Goal: Learn about a topic

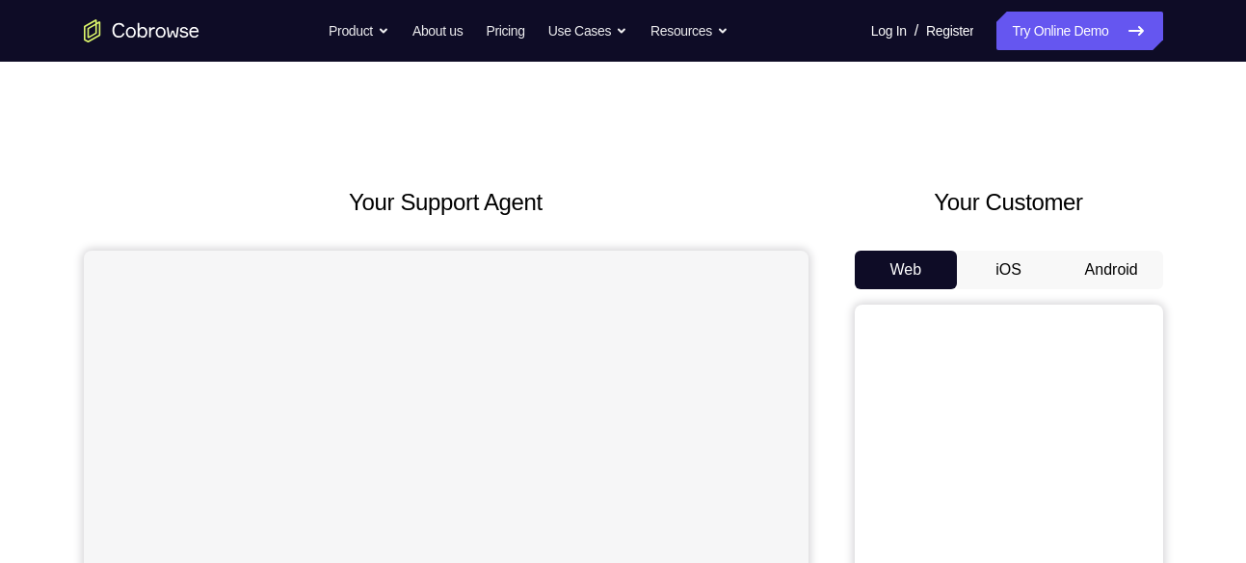
click at [1119, 270] on button "Android" at bounding box center [1111, 270] width 103 height 39
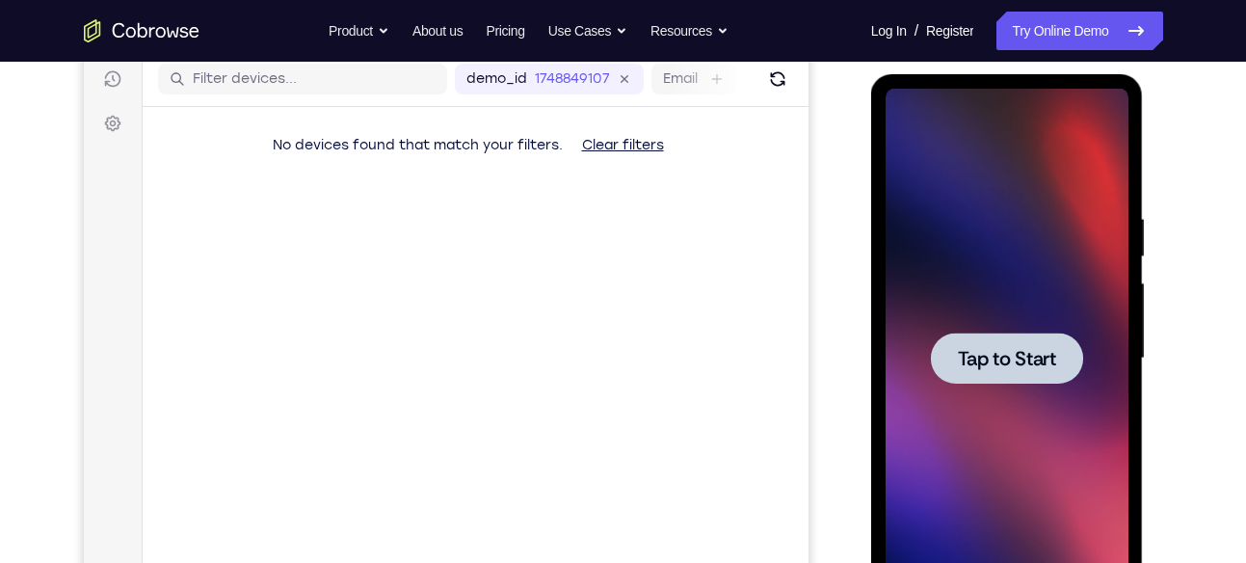
click at [1033, 357] on span "Tap to Start" at bounding box center [1007, 358] width 98 height 19
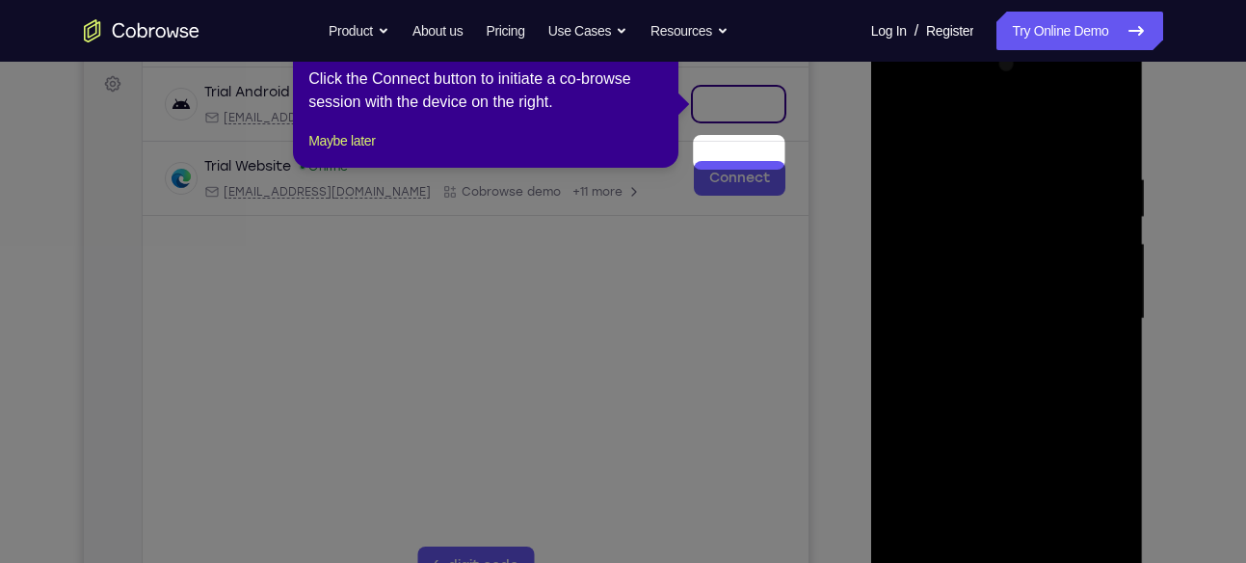
scroll to position [207, 0]
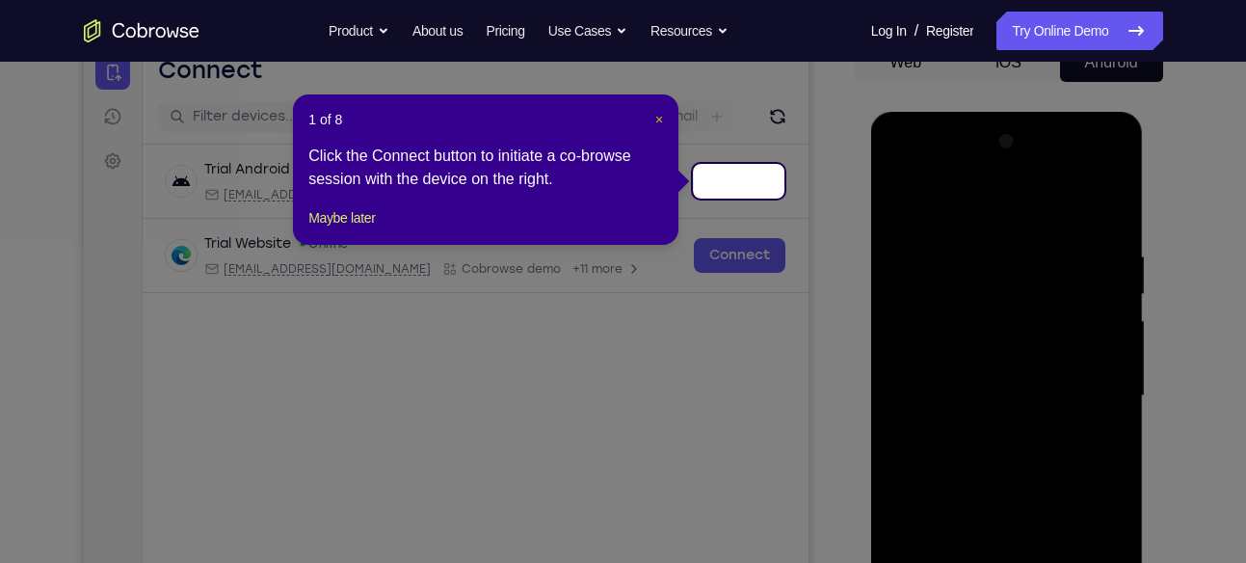
click at [656, 116] on span "×" at bounding box center [660, 119] width 8 height 15
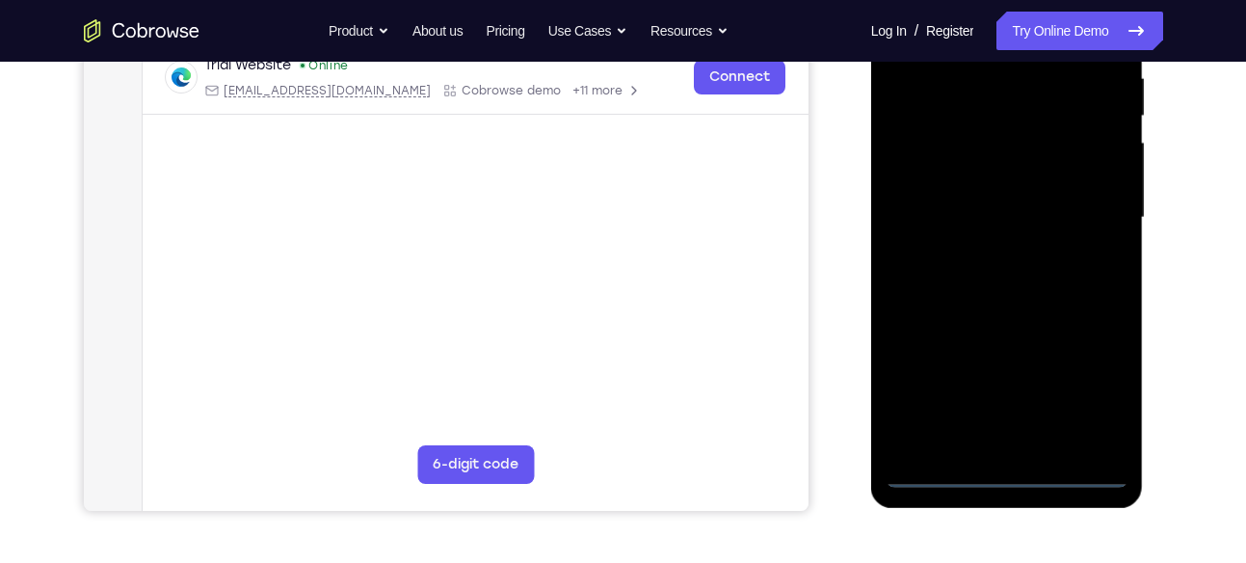
scroll to position [387, 0]
click at [997, 479] on div at bounding box center [1007, 217] width 243 height 540
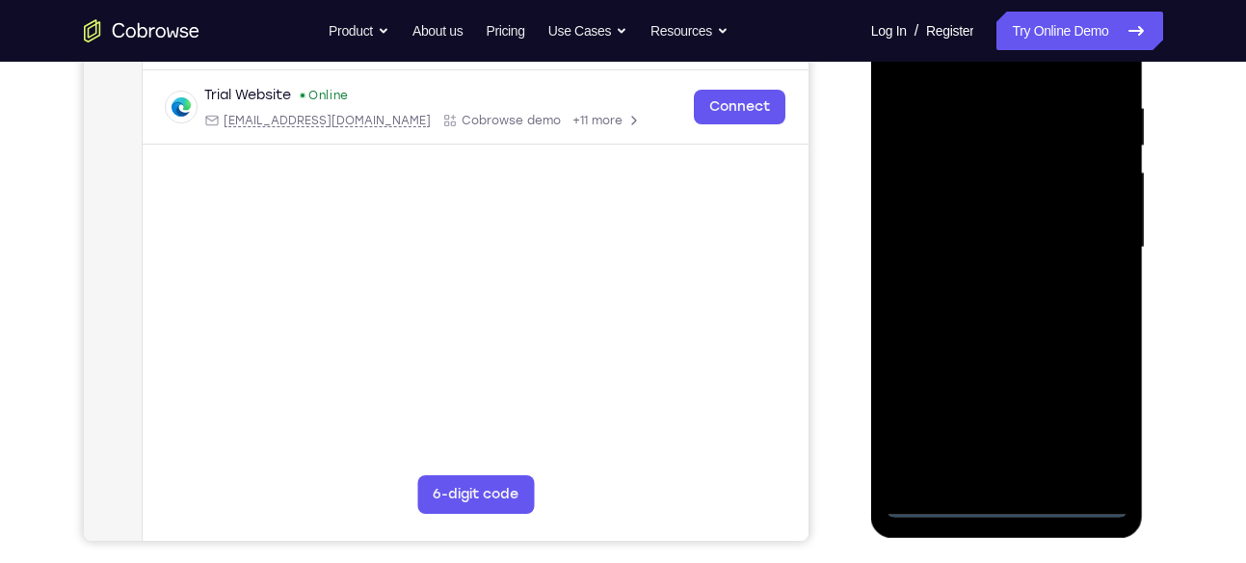
scroll to position [354, 0]
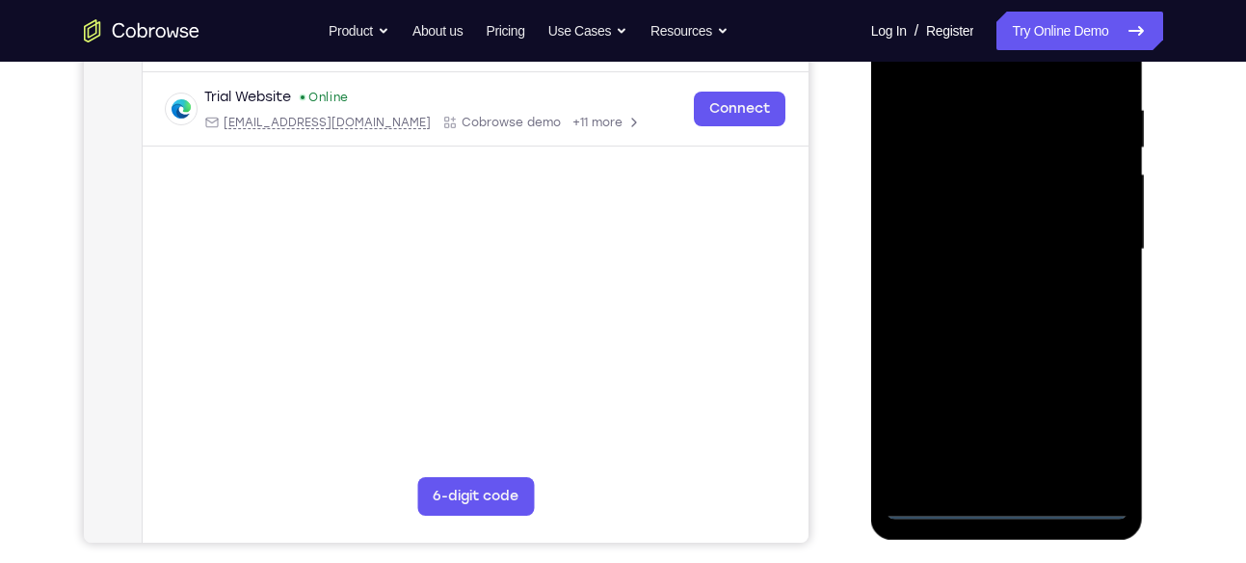
click at [1097, 435] on div at bounding box center [1007, 250] width 243 height 540
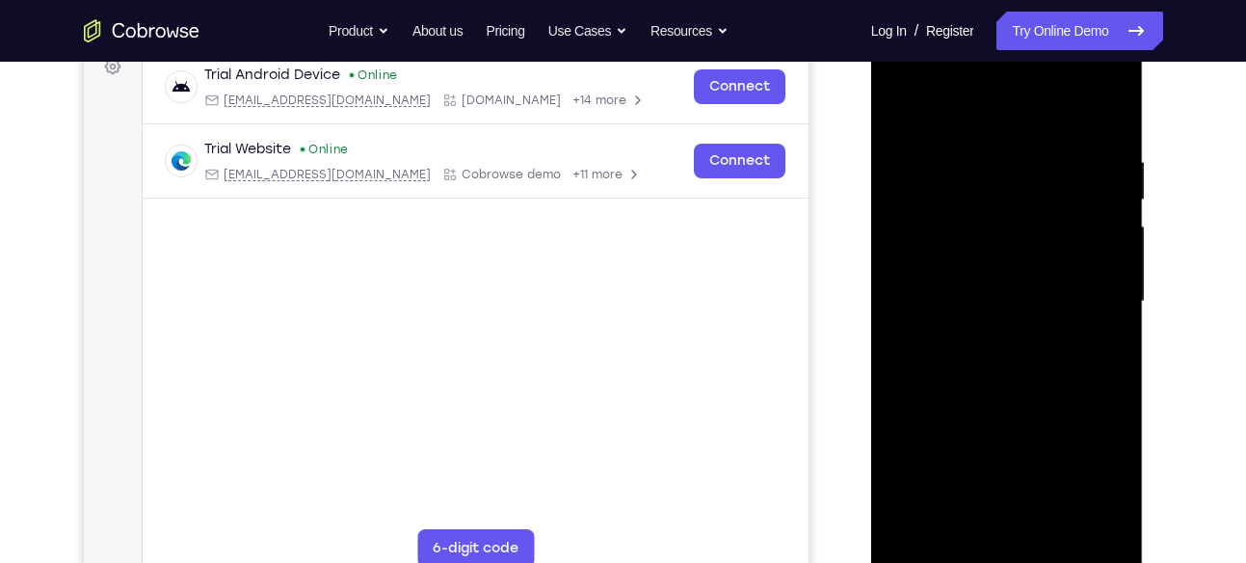
scroll to position [285, 0]
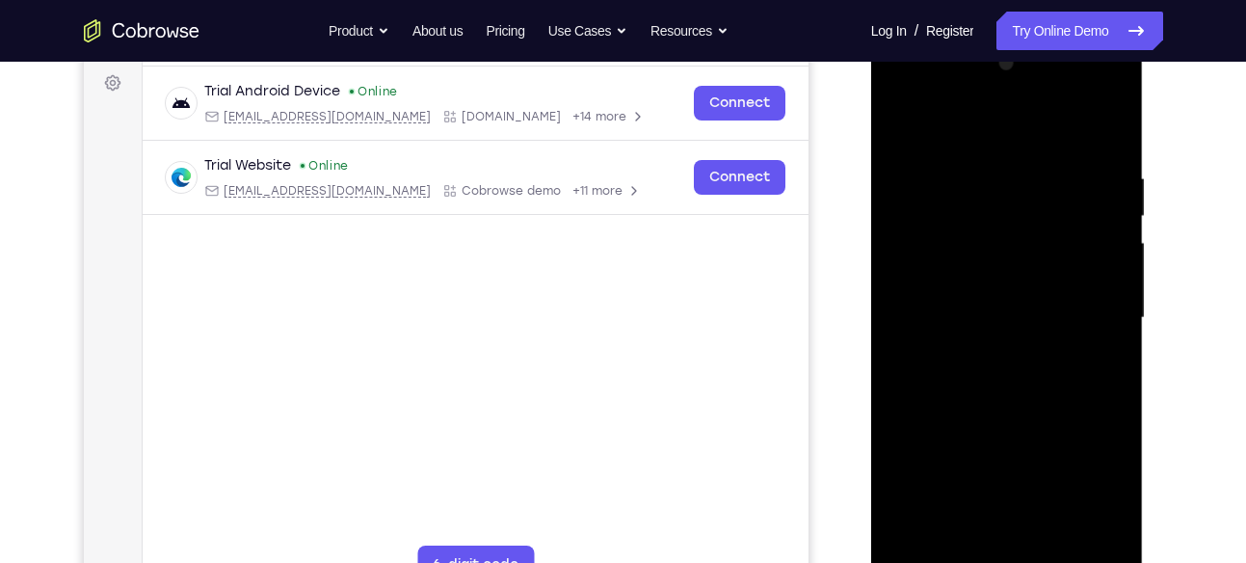
click at [961, 144] on div at bounding box center [1007, 318] width 243 height 540
click at [1088, 322] on div at bounding box center [1007, 318] width 243 height 540
click at [977, 349] on div at bounding box center [1007, 318] width 243 height 540
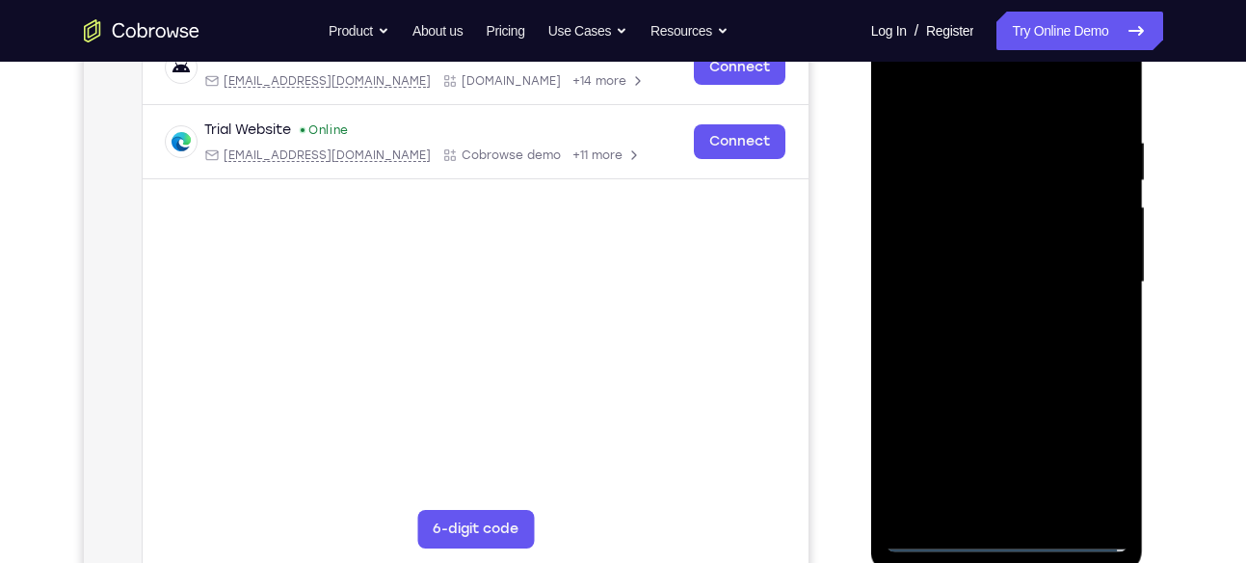
scroll to position [323, 0]
click at [1014, 235] on div at bounding box center [1007, 281] width 243 height 540
click at [983, 258] on div at bounding box center [1007, 281] width 243 height 540
click at [978, 313] on div at bounding box center [1007, 281] width 243 height 540
click at [1015, 234] on div at bounding box center [1007, 281] width 243 height 540
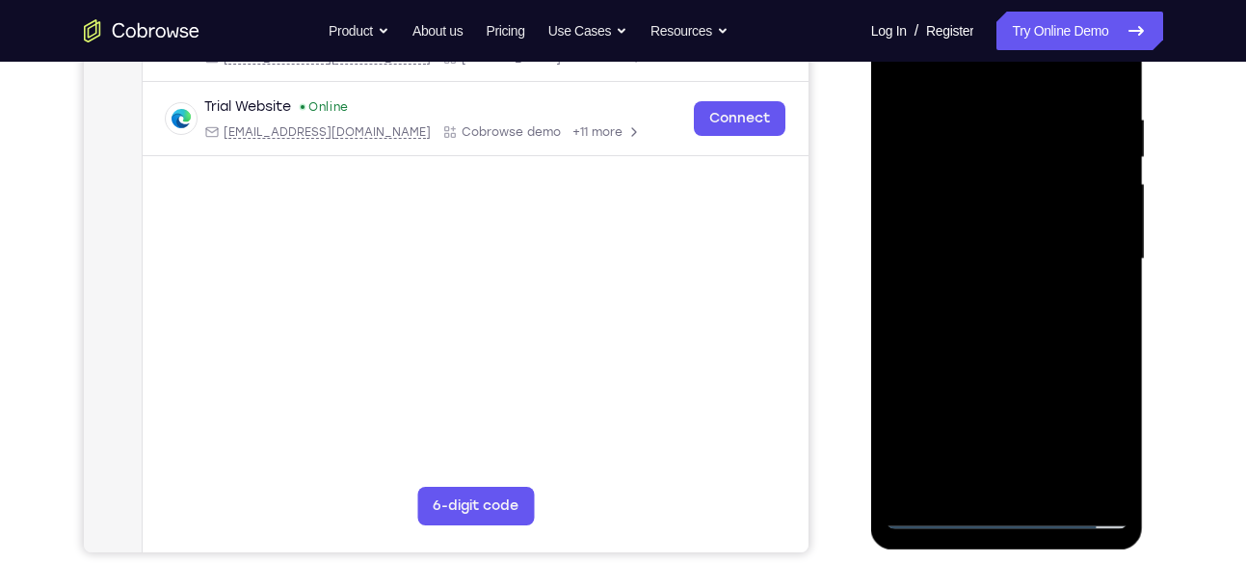
scroll to position [346, 0]
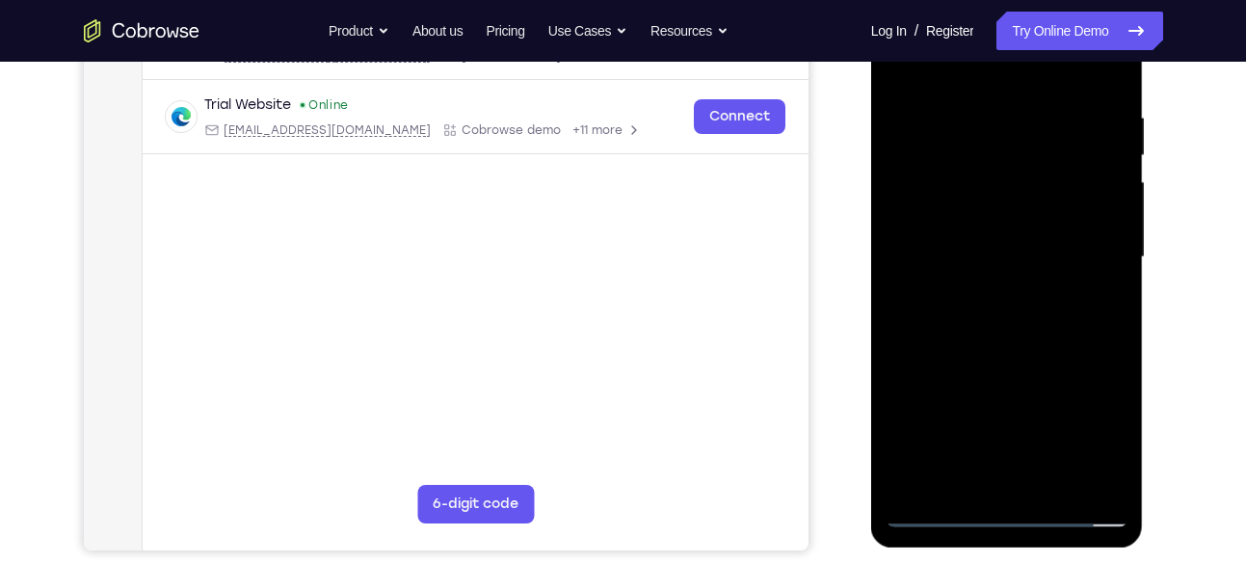
click at [965, 106] on div at bounding box center [1007, 257] width 243 height 540
click at [1098, 176] on div at bounding box center [1007, 257] width 243 height 540
click at [1110, 64] on div at bounding box center [1007, 257] width 243 height 540
click at [1053, 104] on div at bounding box center [1007, 257] width 243 height 540
click at [1103, 72] on div at bounding box center [1007, 257] width 243 height 540
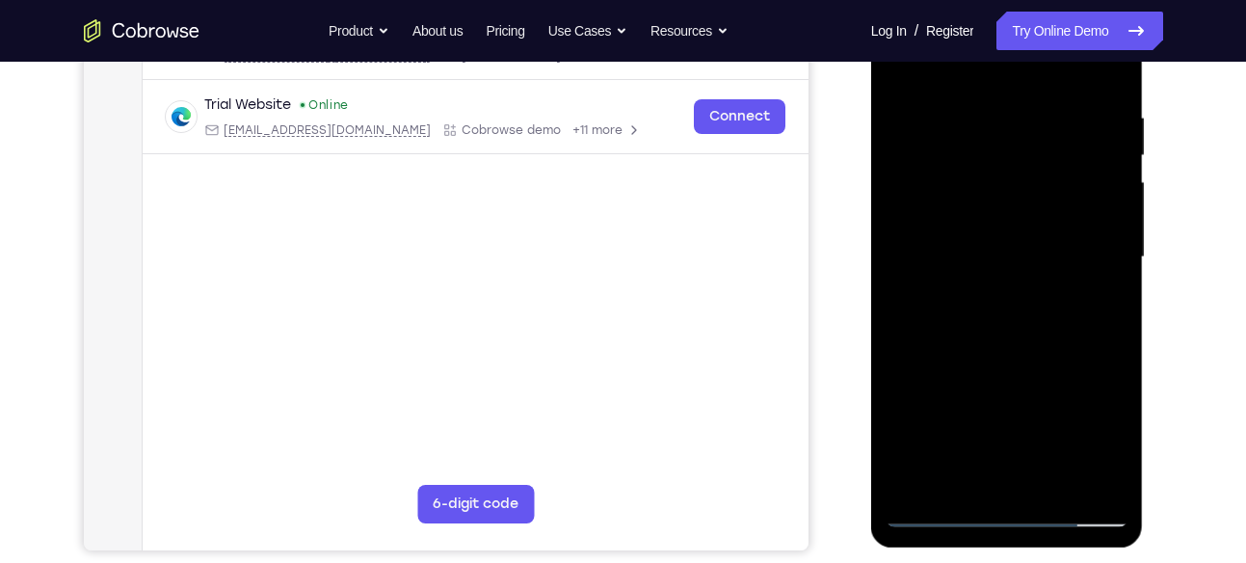
click at [1093, 484] on div at bounding box center [1007, 257] width 243 height 540
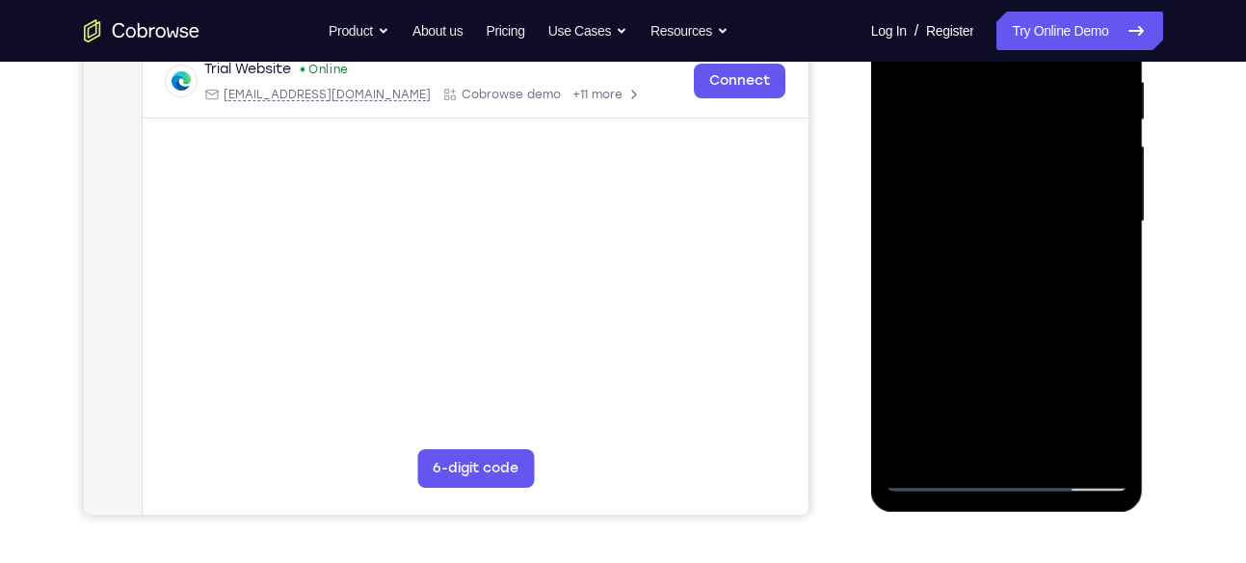
click at [949, 129] on div at bounding box center [1007, 222] width 243 height 540
click at [1122, 419] on div at bounding box center [1007, 222] width 243 height 540
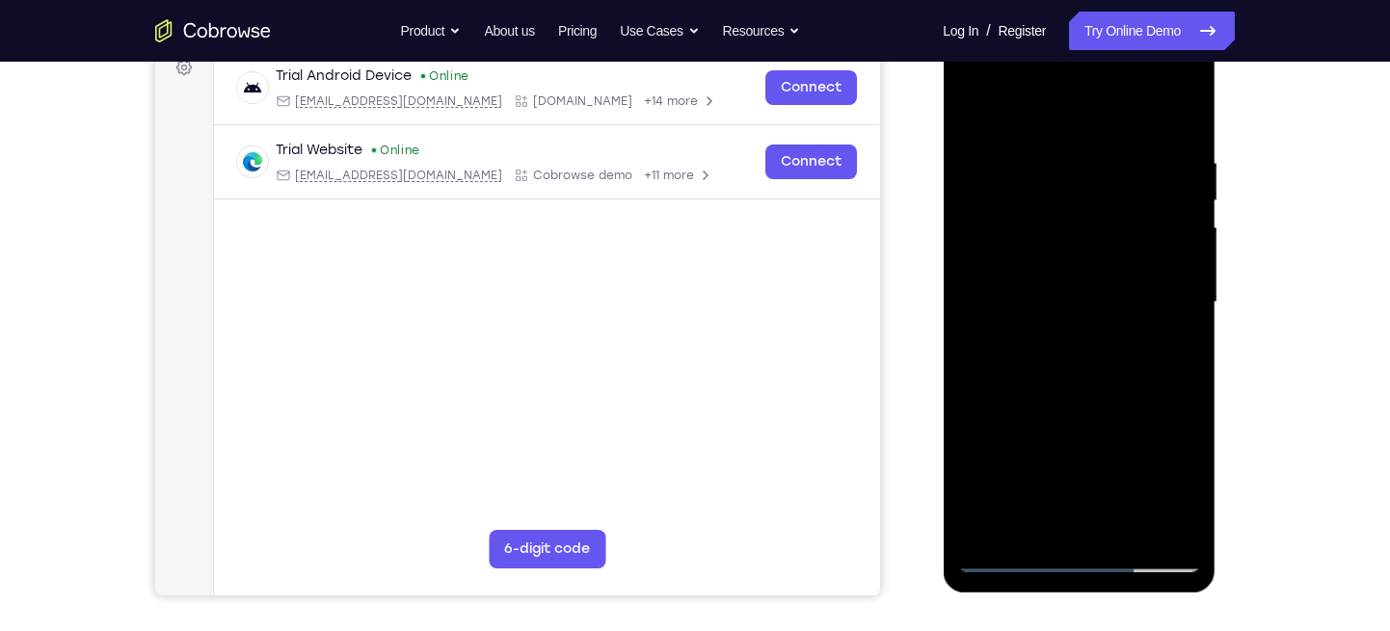
scroll to position [300, 0]
drag, startPoint x: 2188, startPoint y: 436, endPoint x: 987, endPoint y: 265, distance: 1213.2
click at [987, 265] on div at bounding box center [1078, 304] width 243 height 540
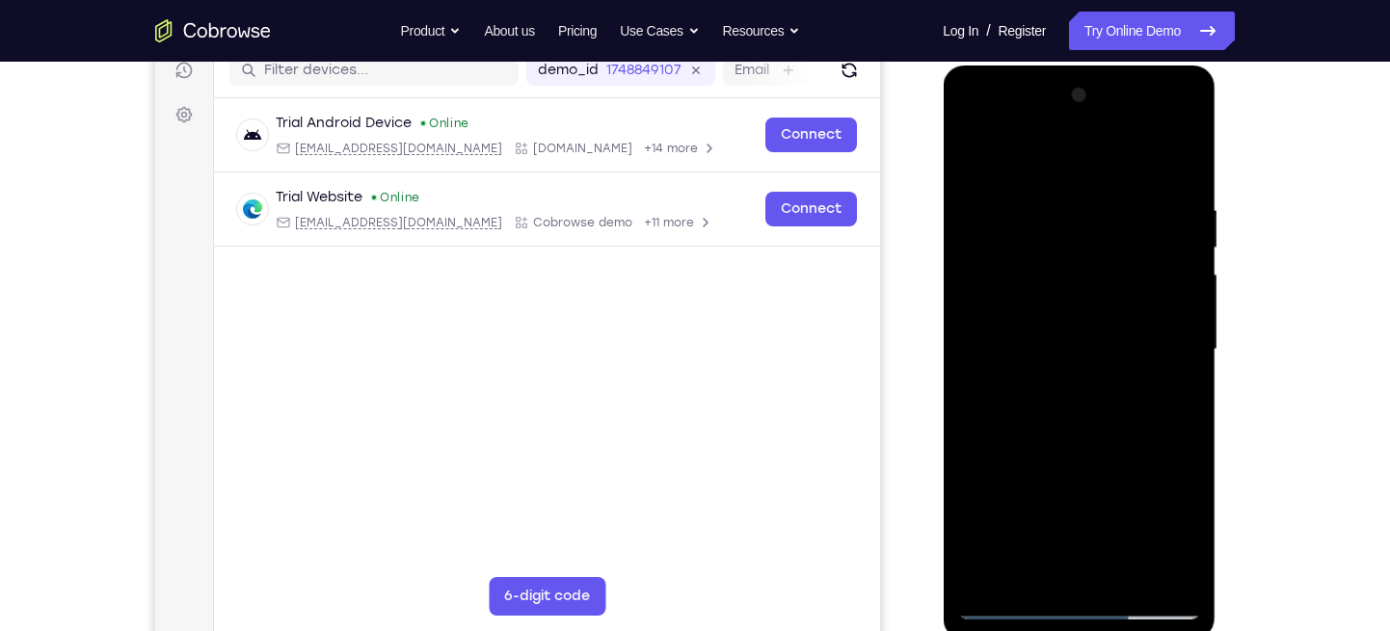
scroll to position [253, 0]
click at [1054, 264] on div at bounding box center [1078, 351] width 243 height 540
click at [1180, 101] on div at bounding box center [1078, 351] width 243 height 540
click at [1147, 357] on div at bounding box center [1078, 351] width 243 height 540
click at [1009, 182] on div at bounding box center [1078, 351] width 243 height 540
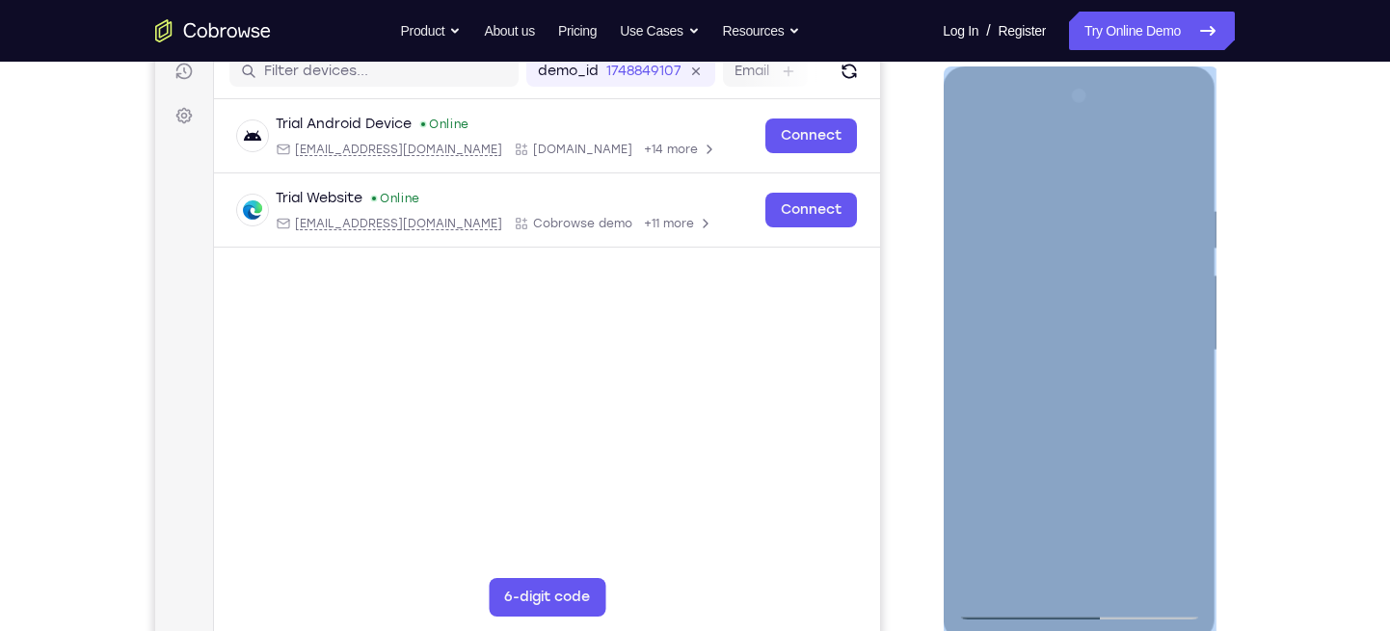
click at [1154, 527] on div at bounding box center [1078, 351] width 243 height 540
click at [1082, 562] on div at bounding box center [1078, 351] width 243 height 540
click at [1163, 531] on div at bounding box center [1078, 351] width 243 height 540
click at [1165, 522] on div at bounding box center [1078, 351] width 243 height 540
click at [1141, 562] on div at bounding box center [1078, 351] width 243 height 540
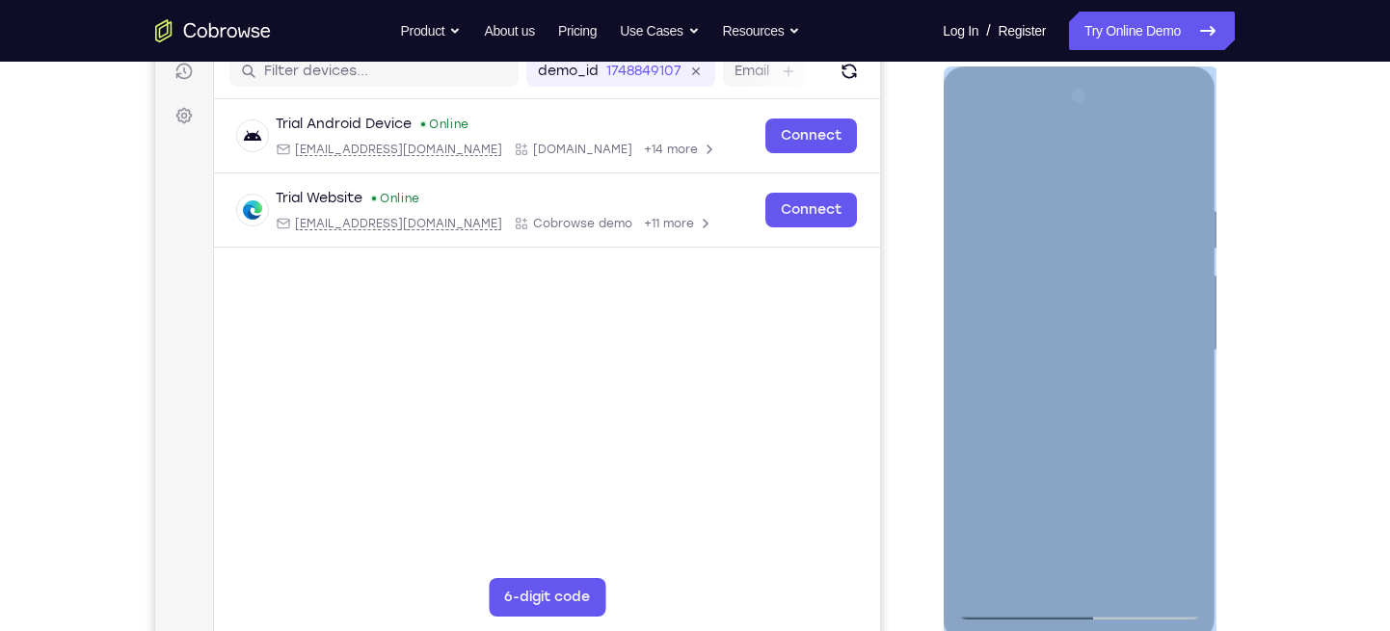
click at [1104, 445] on div at bounding box center [1078, 351] width 243 height 540
click at [1031, 181] on div at bounding box center [1078, 351] width 243 height 540
click at [1139, 562] on div at bounding box center [1078, 351] width 243 height 540
click at [1075, 393] on div at bounding box center [1078, 351] width 243 height 540
click at [1042, 181] on div at bounding box center [1078, 351] width 243 height 540
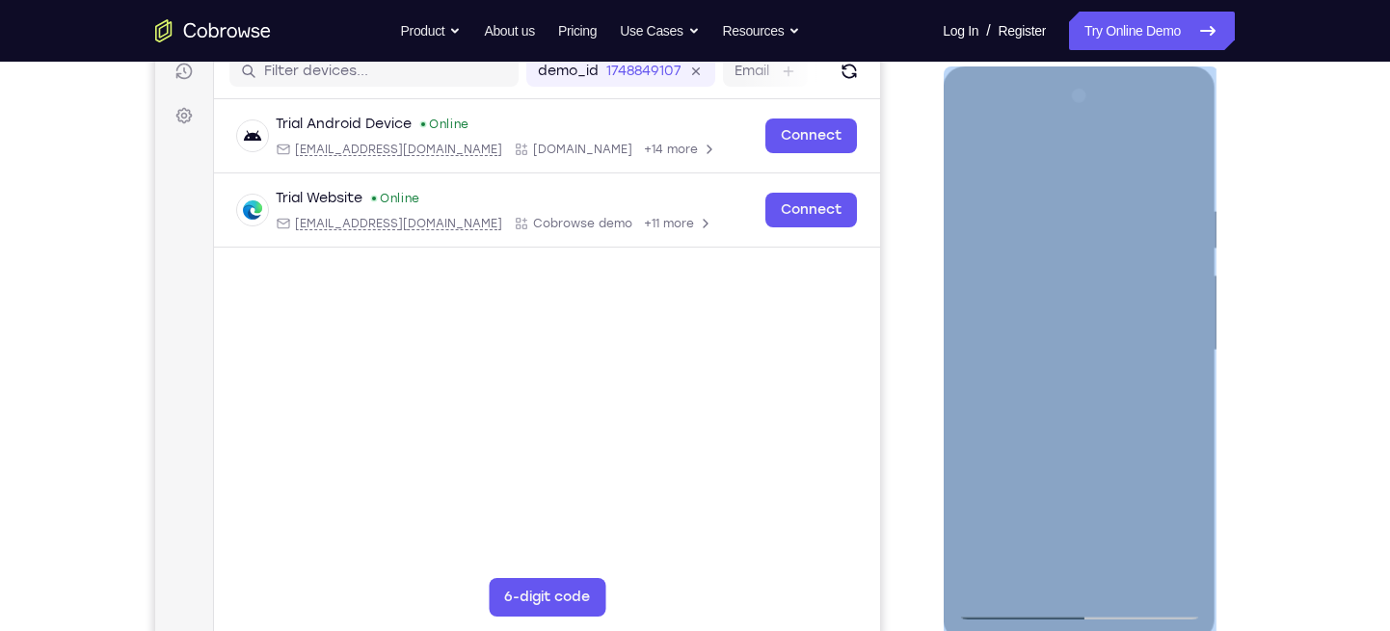
click at [1003, 493] on div at bounding box center [1078, 351] width 243 height 540
click at [1108, 496] on div at bounding box center [1078, 351] width 243 height 540
click at [978, 499] on div at bounding box center [1078, 351] width 243 height 540
click at [1080, 500] on div at bounding box center [1078, 351] width 243 height 540
click at [1188, 538] on div at bounding box center [1078, 351] width 243 height 540
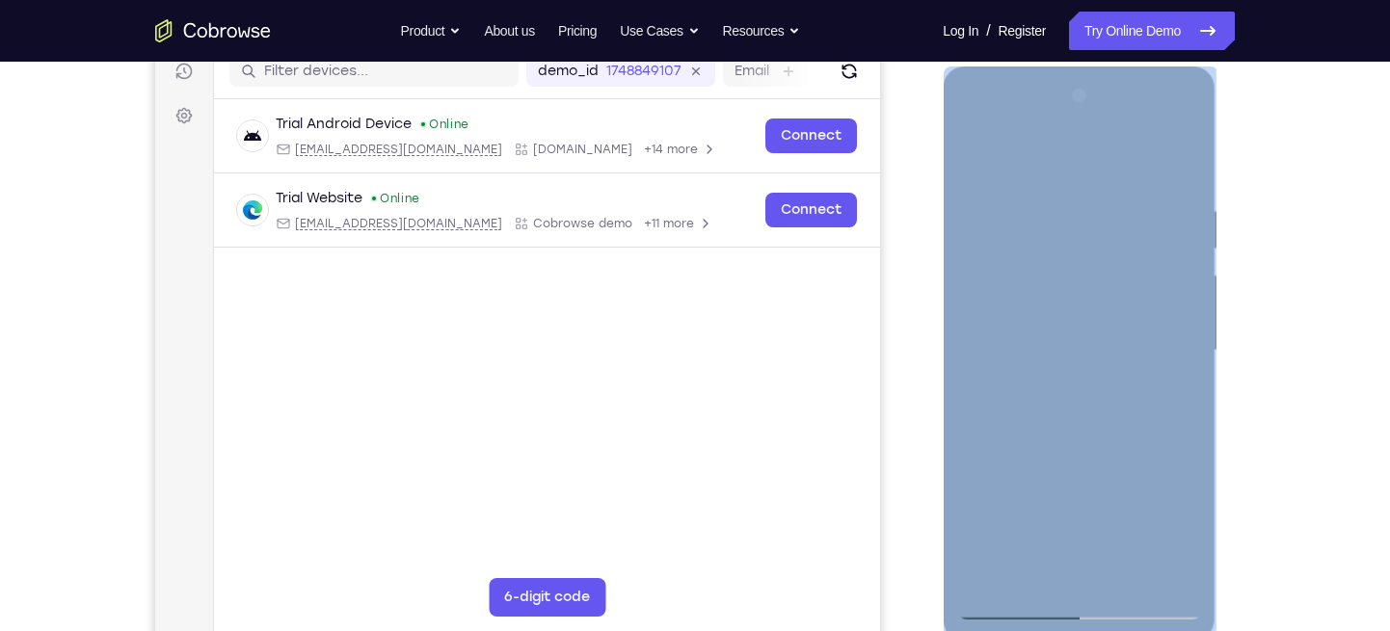
click at [1107, 498] on div at bounding box center [1078, 351] width 243 height 540
click at [1048, 245] on div at bounding box center [1078, 351] width 243 height 540
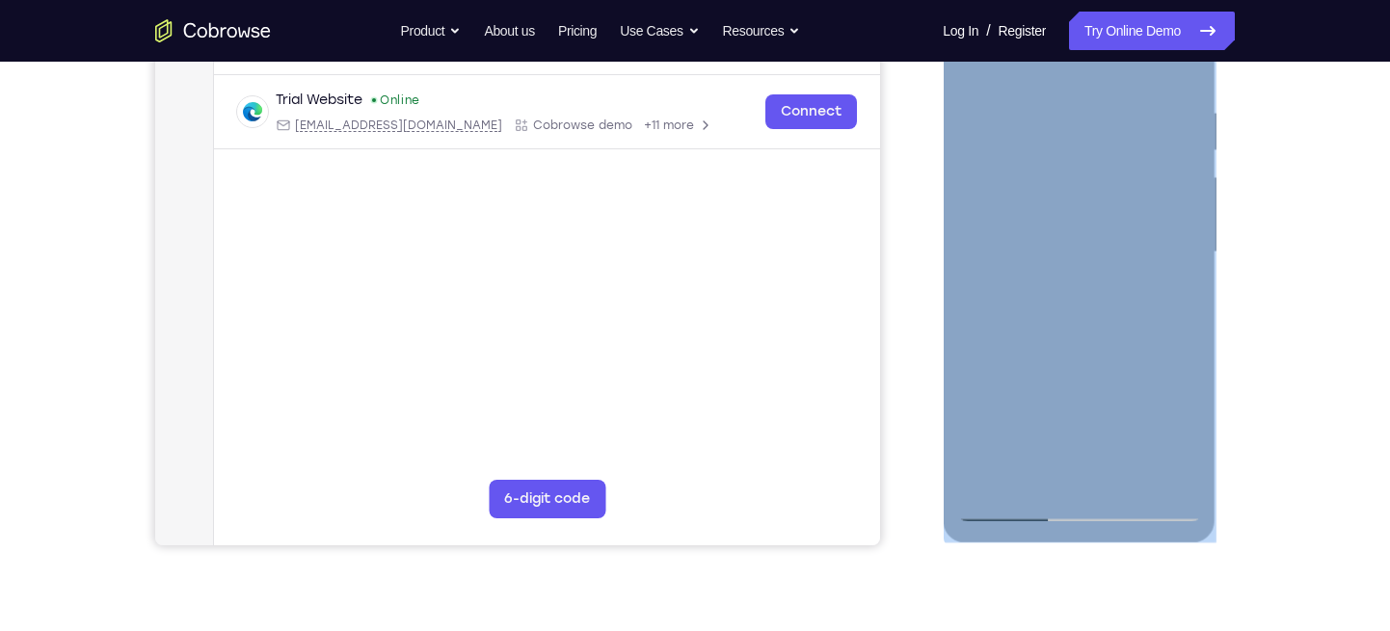
scroll to position [350, 0]
click at [1005, 505] on div at bounding box center [1078, 254] width 243 height 540
click at [1086, 446] on div at bounding box center [1078, 254] width 243 height 540
click at [1096, 425] on div at bounding box center [1078, 254] width 243 height 540
click at [988, 315] on div at bounding box center [1078, 254] width 243 height 540
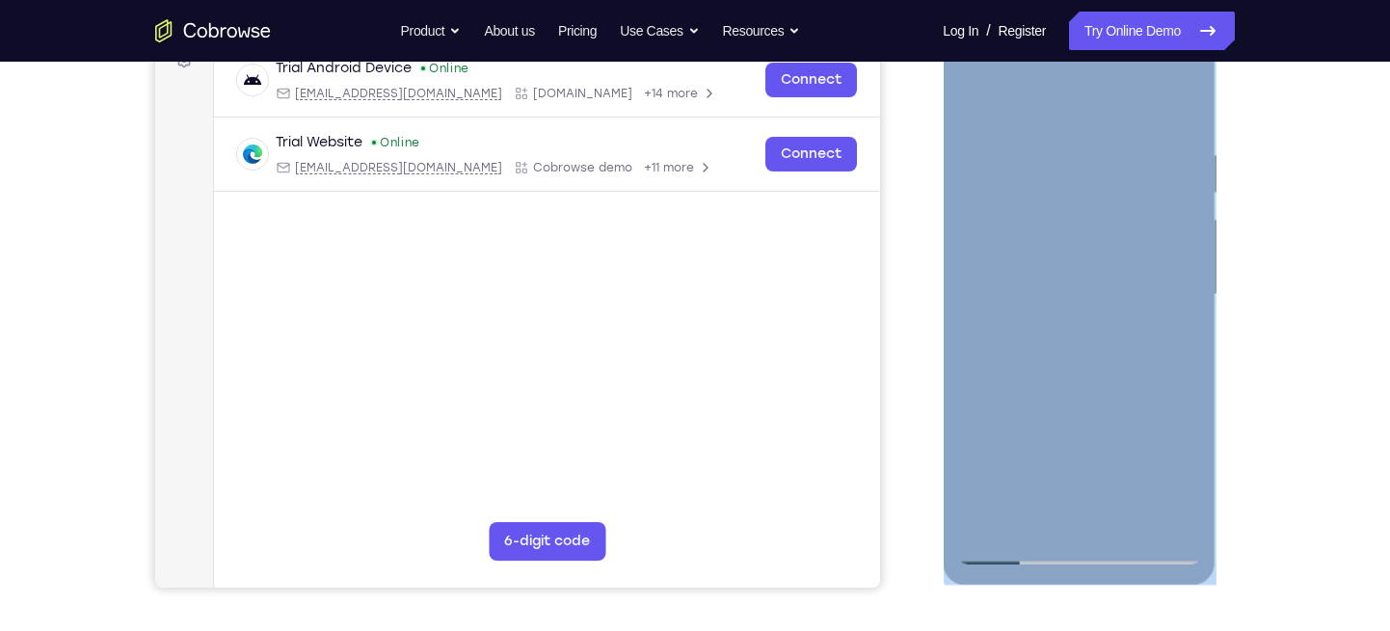
scroll to position [319, 0]
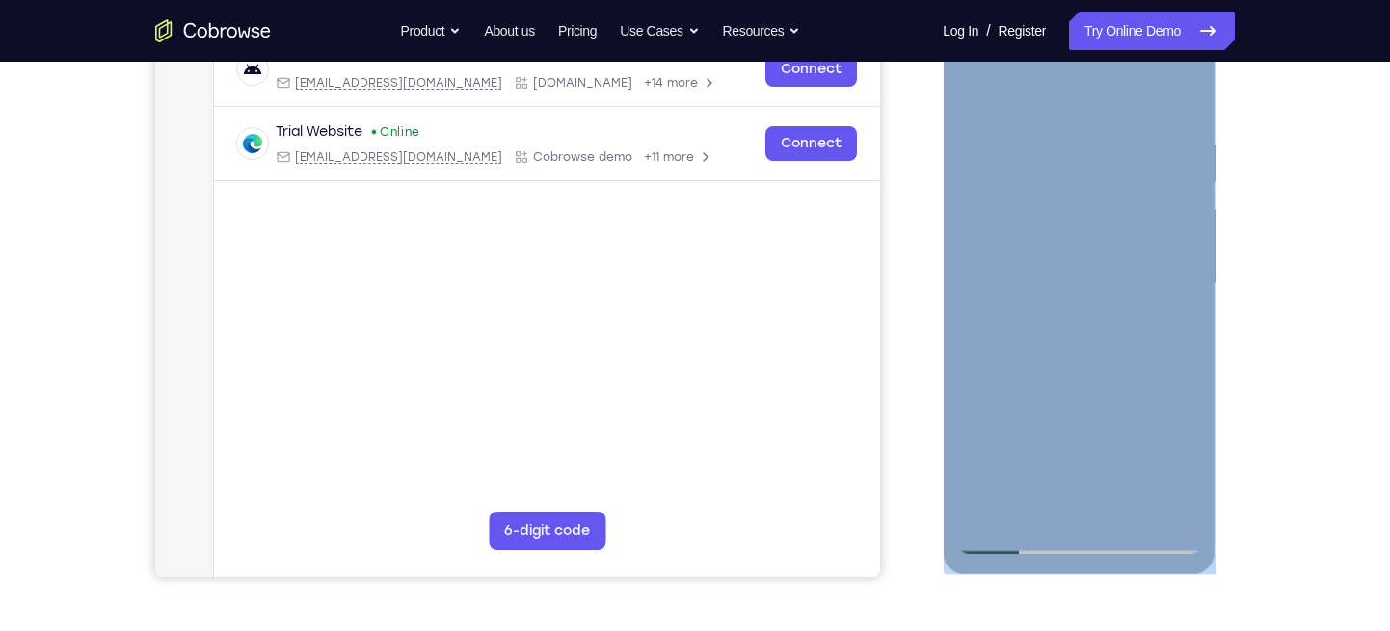
click at [1153, 213] on div at bounding box center [1078, 284] width 243 height 540
click at [1150, 332] on div at bounding box center [1078, 284] width 243 height 540
click at [958, 359] on div at bounding box center [1078, 284] width 243 height 540
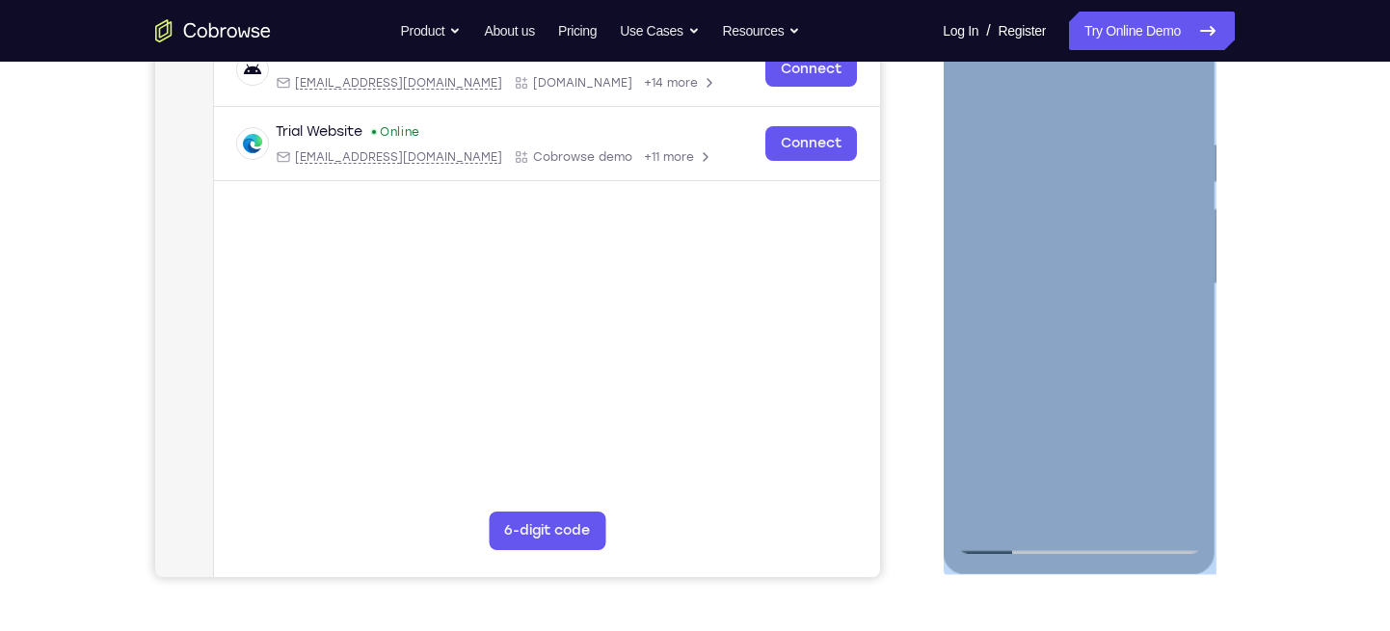
click at [958, 359] on div at bounding box center [1078, 284] width 243 height 540
drag, startPoint x: 958, startPoint y: 359, endPoint x: 1188, endPoint y: 352, distance: 229.5
click at [1188, 352] on div at bounding box center [1078, 284] width 243 height 540
click at [982, 357] on div at bounding box center [1078, 284] width 243 height 540
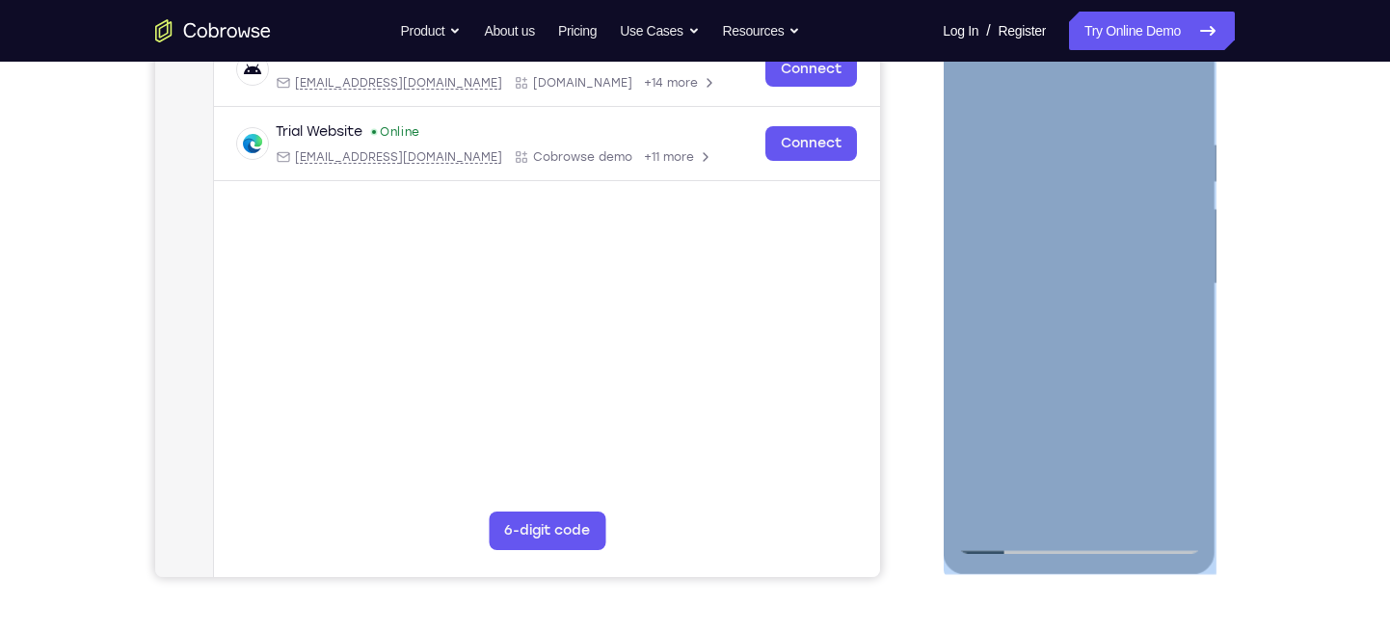
click at [1177, 342] on div at bounding box center [1078, 284] width 243 height 540
click at [975, 240] on div at bounding box center [1078, 284] width 243 height 540
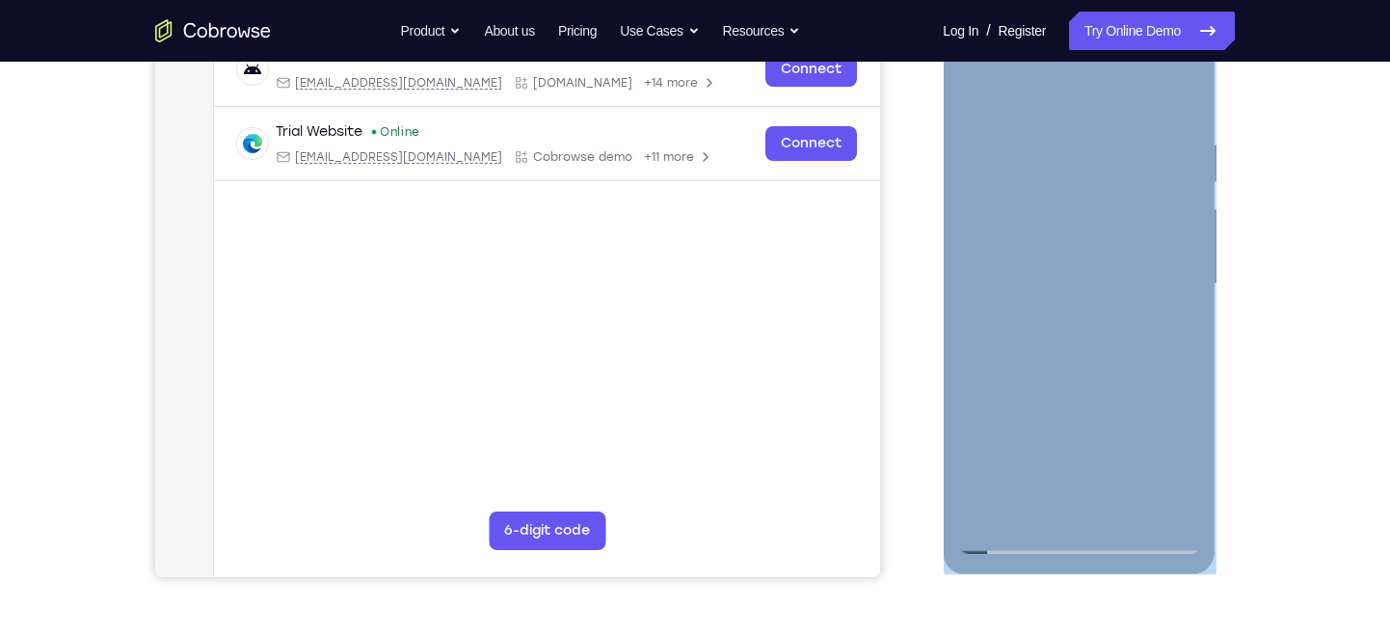
click at [1169, 308] on div at bounding box center [1078, 284] width 243 height 540
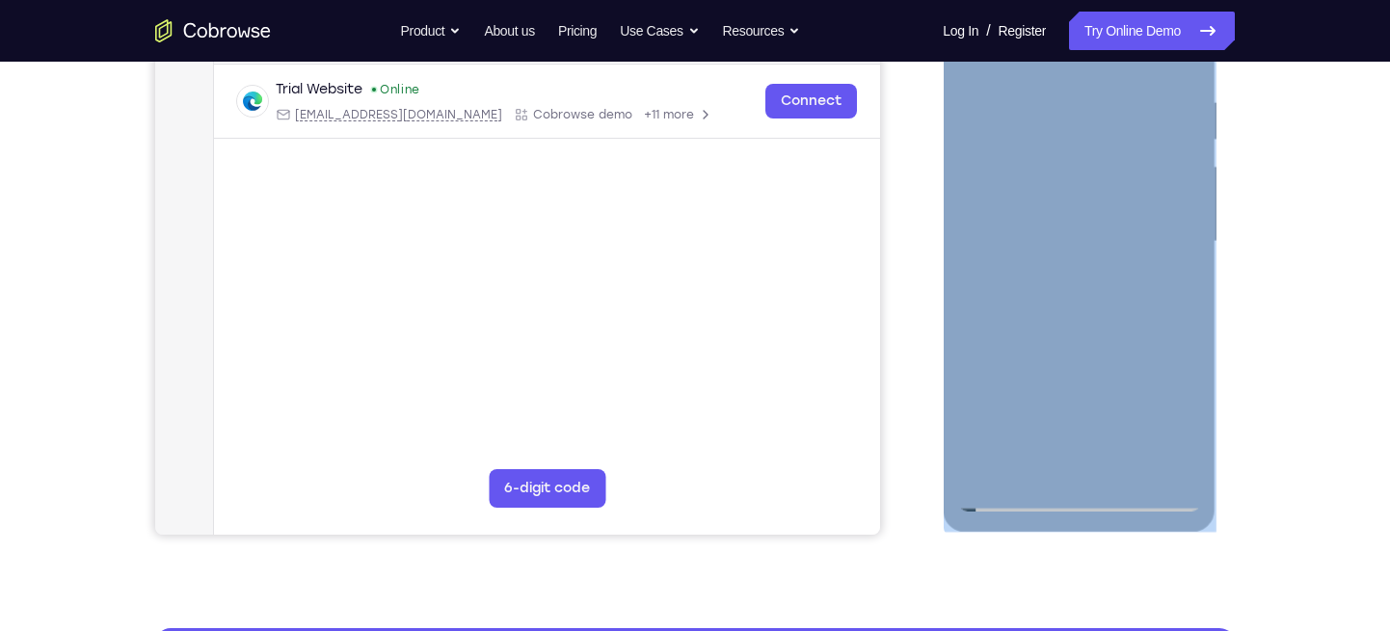
scroll to position [340, 0]
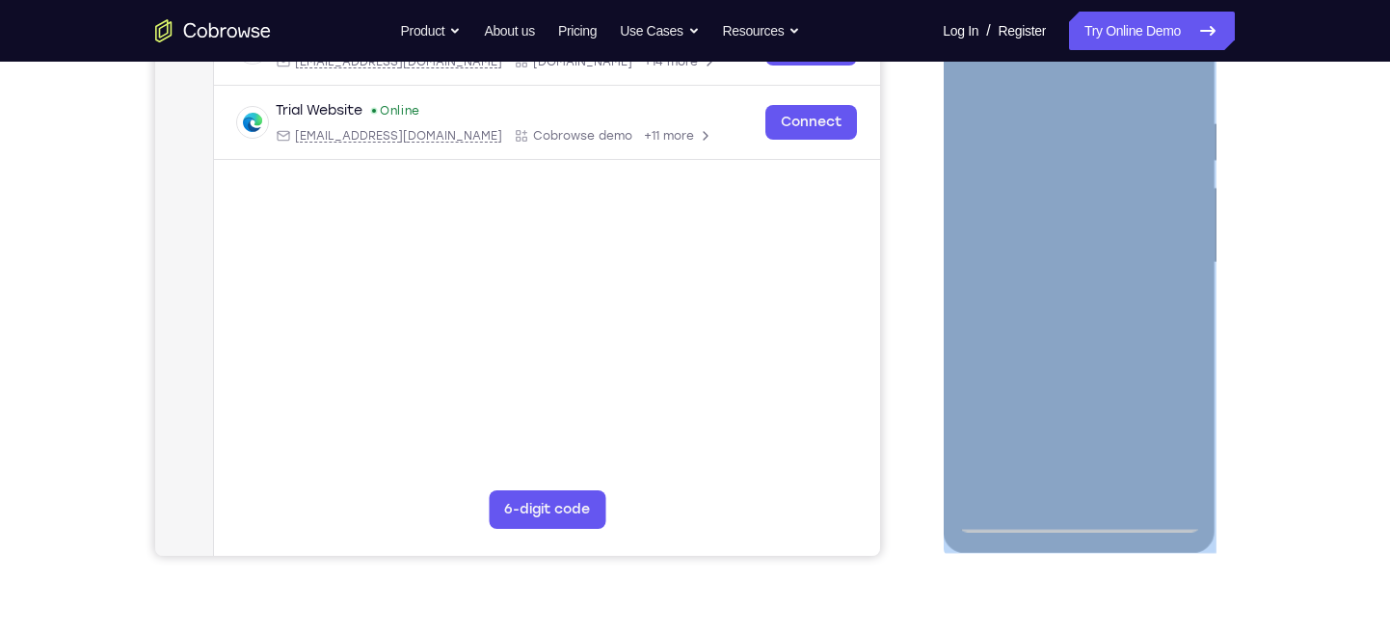
click at [1048, 240] on div at bounding box center [1078, 263] width 243 height 540
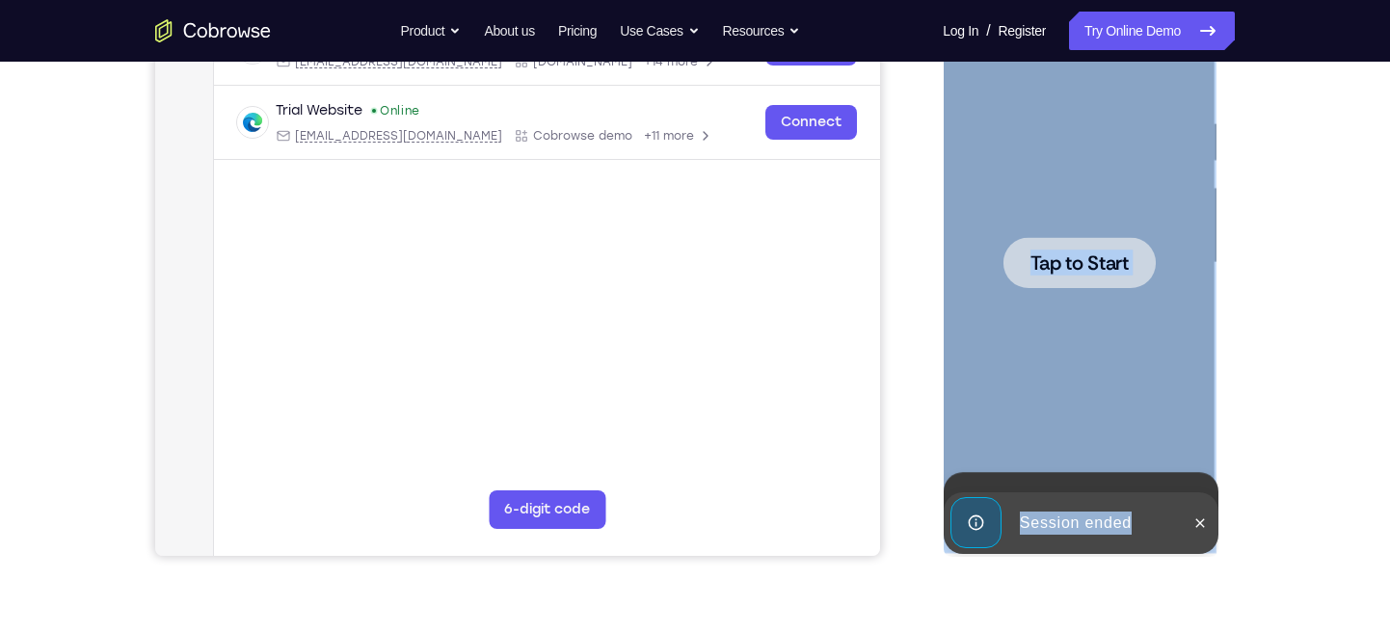
drag, startPoint x: 1092, startPoint y: 353, endPoint x: 1091, endPoint y: 367, distance: 14.5
click at [1091, 367] on div at bounding box center [1078, 263] width 243 height 540
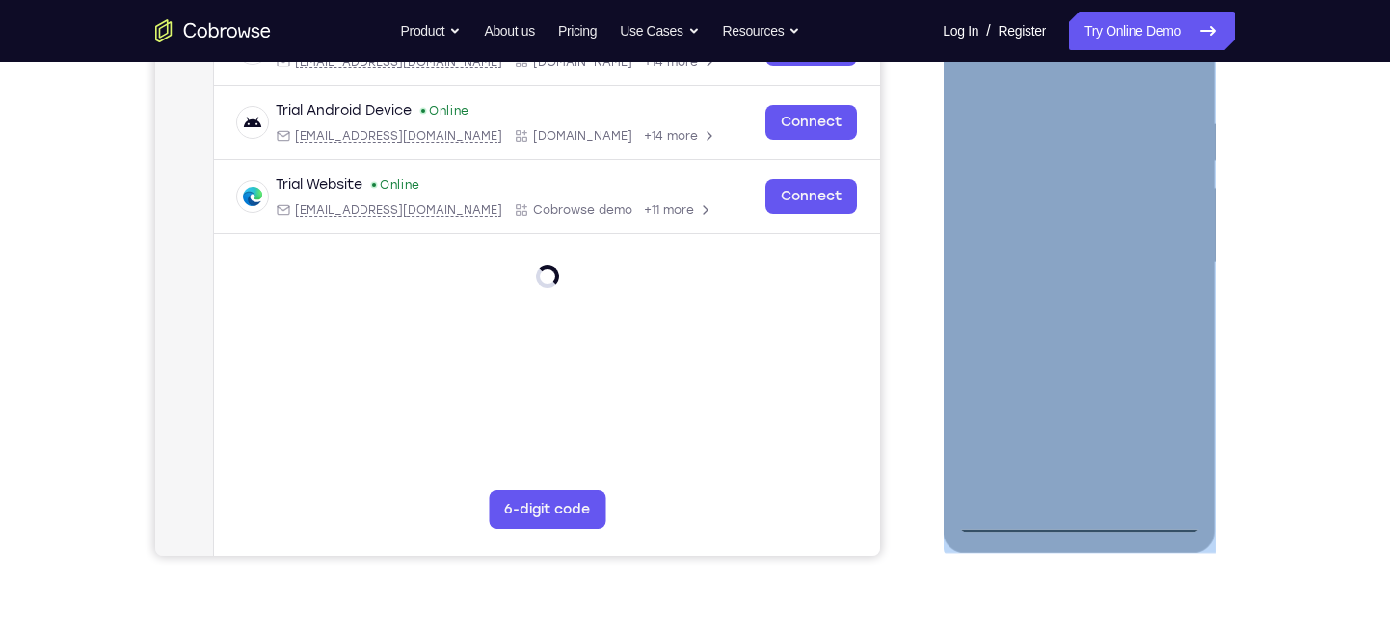
click at [1072, 512] on div at bounding box center [1078, 263] width 243 height 540
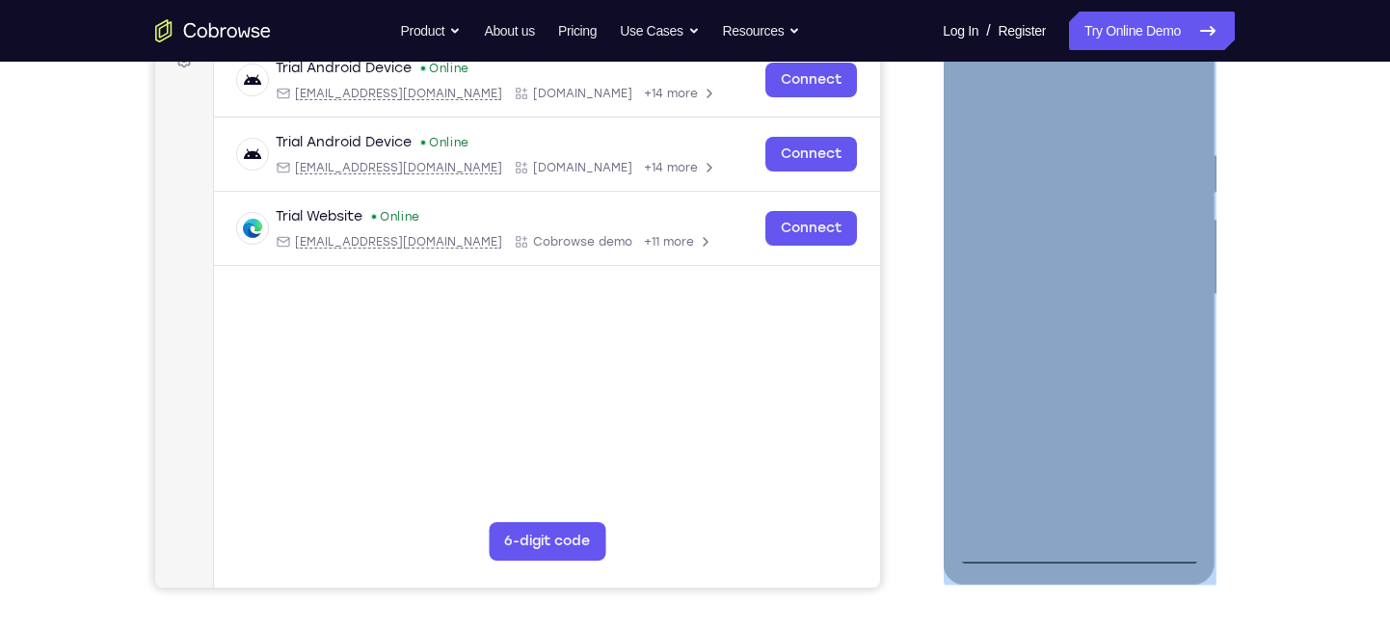
scroll to position [307, 0]
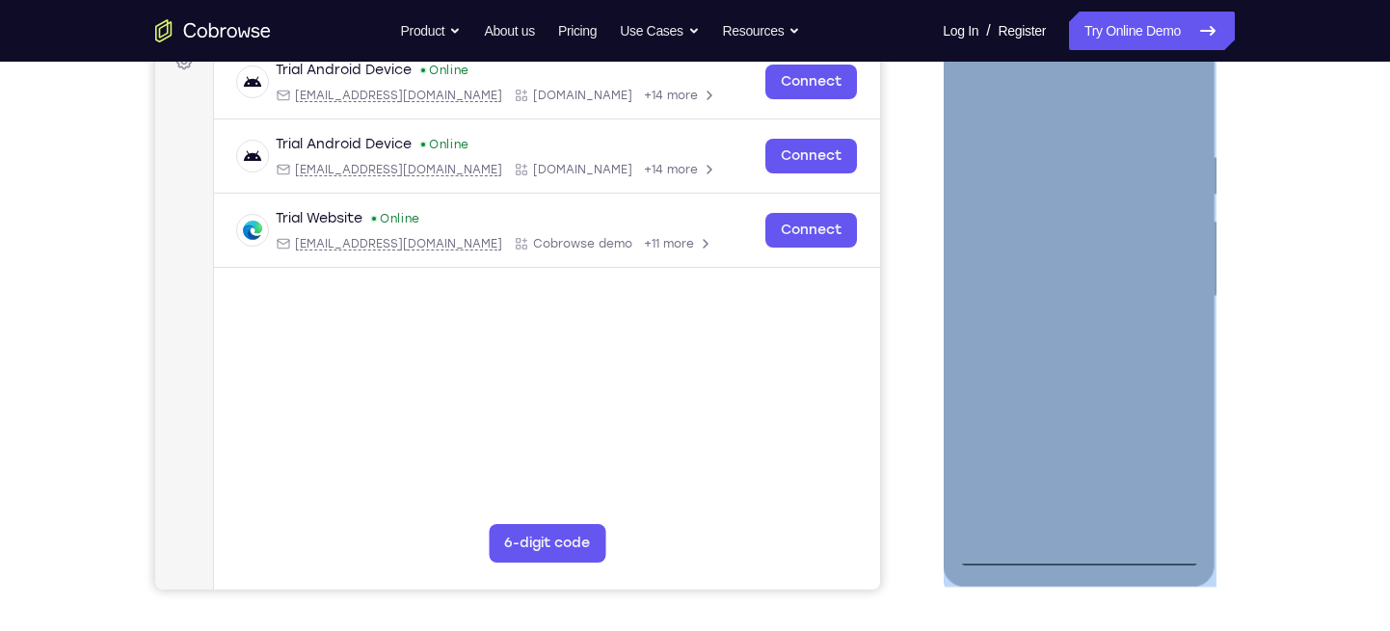
click at [1159, 469] on div at bounding box center [1078, 297] width 243 height 540
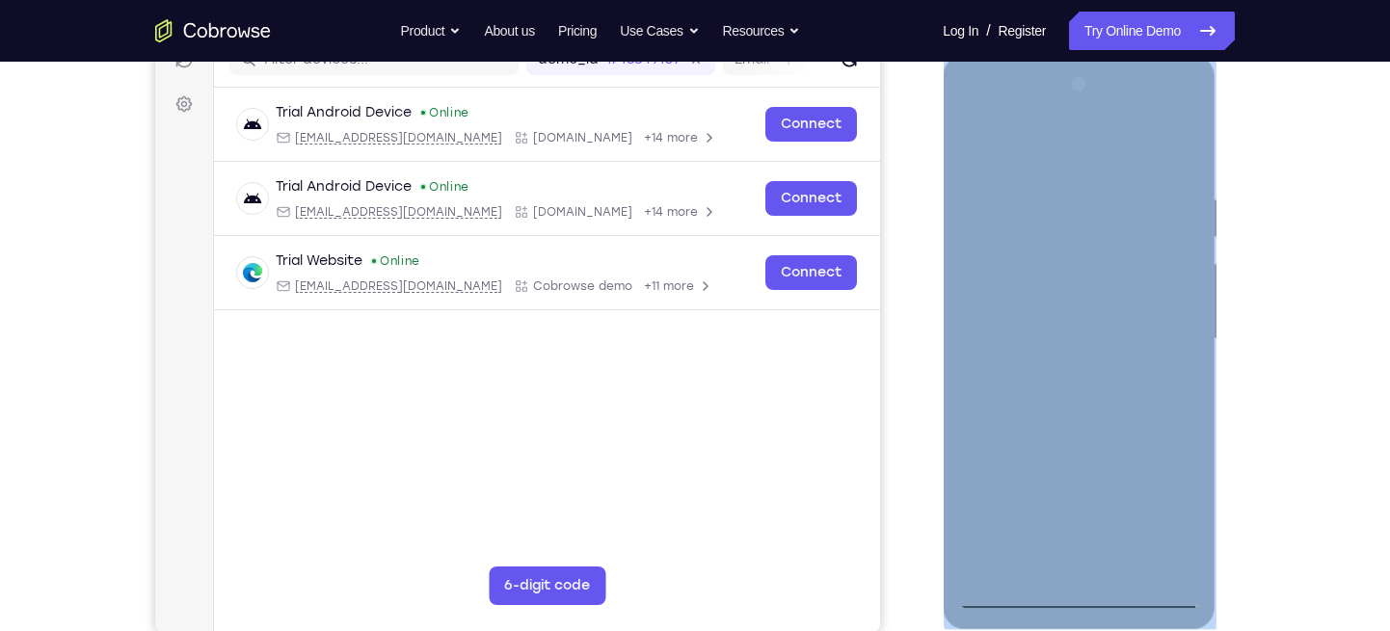
click at [1058, 149] on div at bounding box center [1078, 339] width 243 height 540
click at [1157, 330] on div at bounding box center [1078, 339] width 243 height 540
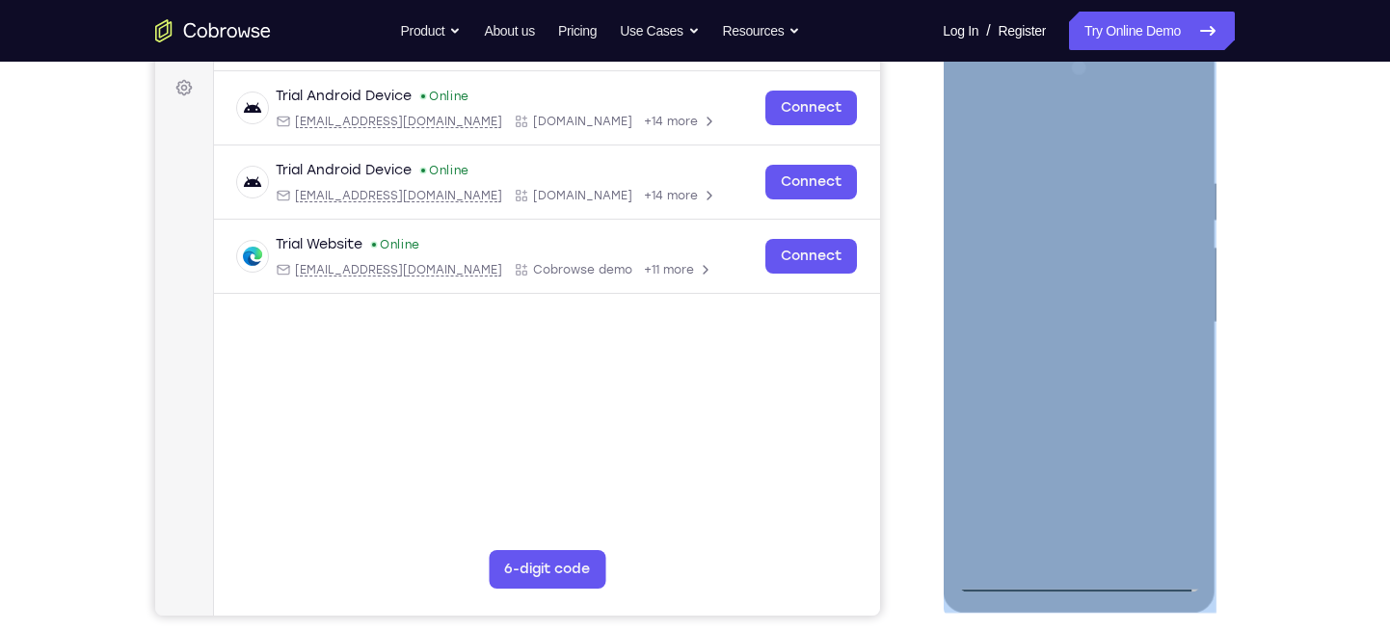
click at [1043, 344] on div at bounding box center [1078, 323] width 243 height 540
click at [1051, 356] on div at bounding box center [1078, 323] width 243 height 540
click at [1067, 305] on div at bounding box center [1078, 323] width 243 height 540
click at [1045, 240] on div at bounding box center [1078, 323] width 243 height 540
click at [1150, 506] on div at bounding box center [1078, 323] width 243 height 540
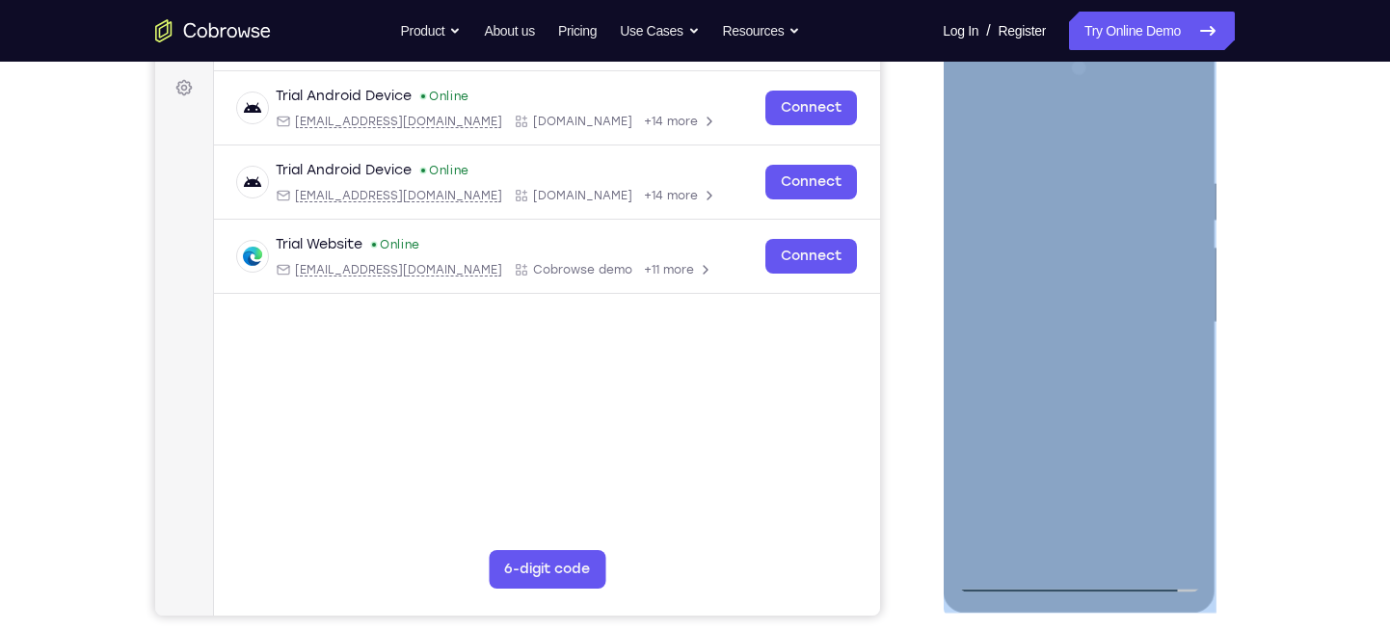
click at [1116, 441] on div at bounding box center [1078, 323] width 243 height 540
click at [983, 474] on div at bounding box center [1078, 323] width 243 height 540
click at [1097, 512] on div at bounding box center [1078, 323] width 243 height 540
click at [1034, 473] on div at bounding box center [1078, 323] width 243 height 540
click at [1021, 435] on div at bounding box center [1078, 323] width 243 height 540
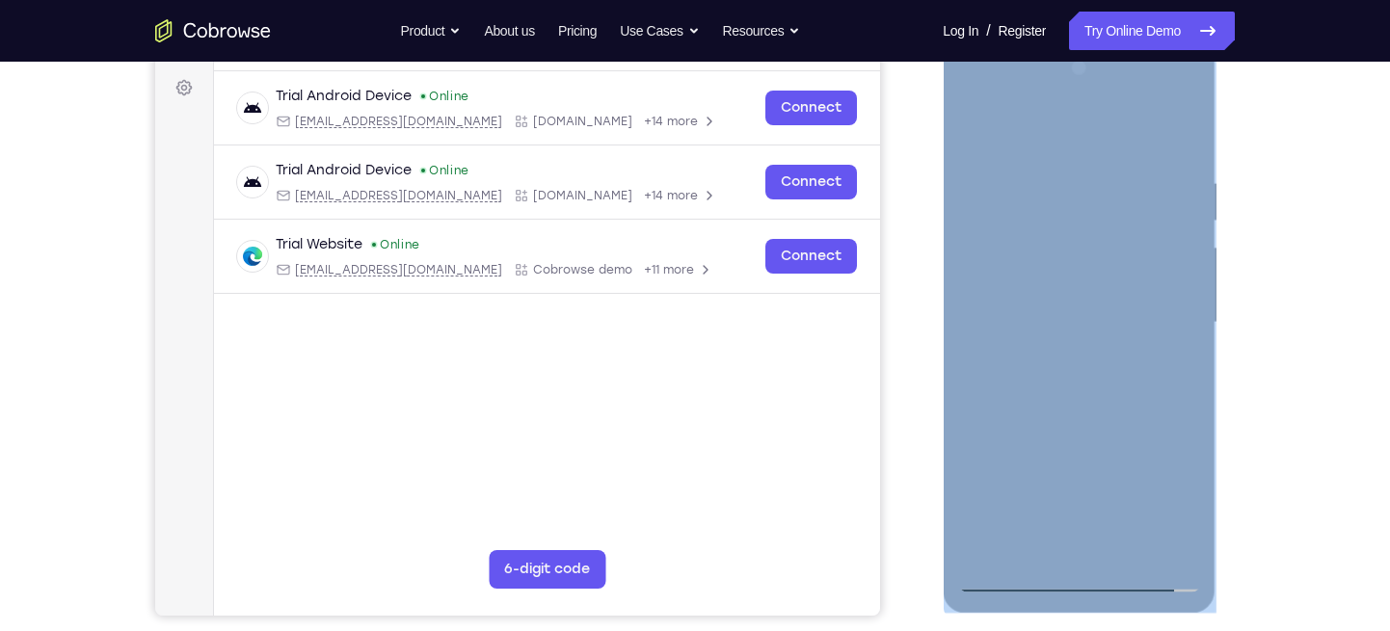
click at [1184, 474] on div at bounding box center [1078, 323] width 243 height 540
click at [993, 443] on div at bounding box center [1078, 323] width 243 height 540
click at [987, 460] on div at bounding box center [1078, 323] width 243 height 540
click at [1088, 470] on div at bounding box center [1078, 323] width 243 height 540
click at [1181, 507] on div at bounding box center [1078, 323] width 243 height 540
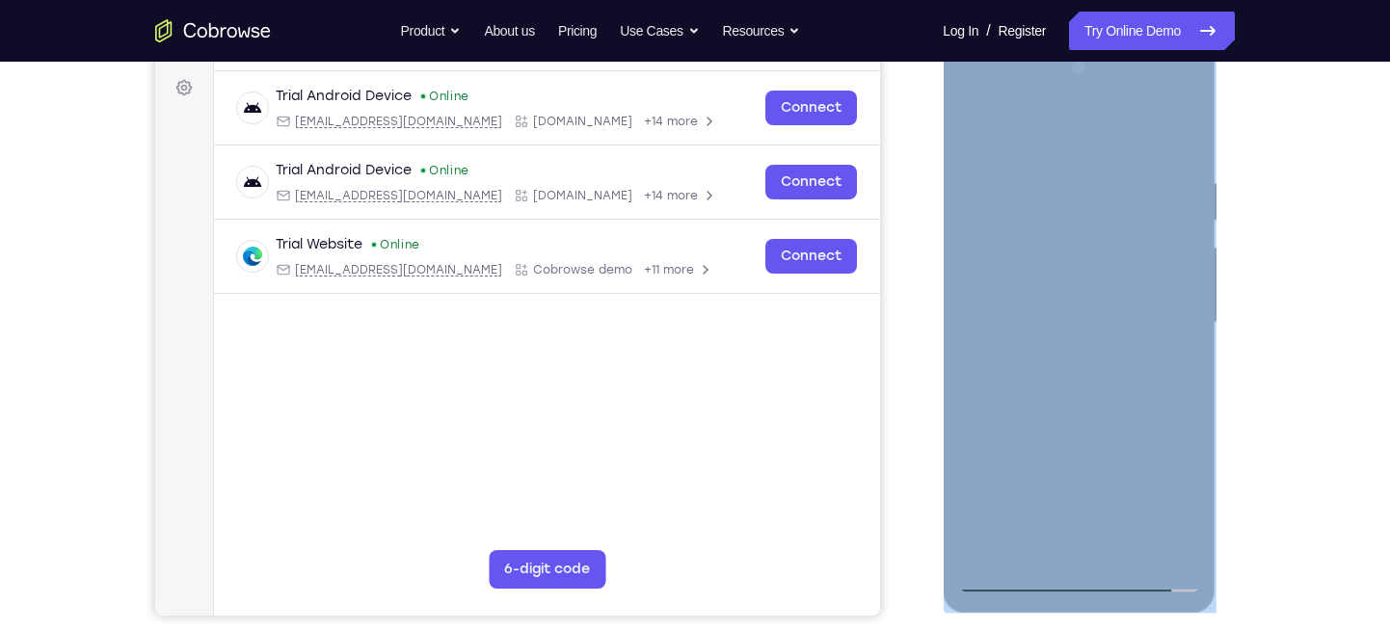
click at [1108, 475] on div at bounding box center [1078, 323] width 243 height 540
click at [1015, 439] on div at bounding box center [1078, 323] width 243 height 540
click at [1031, 467] on div at bounding box center [1078, 323] width 243 height 540
click at [980, 541] on div at bounding box center [1078, 323] width 243 height 540
click at [992, 442] on div at bounding box center [1078, 323] width 243 height 540
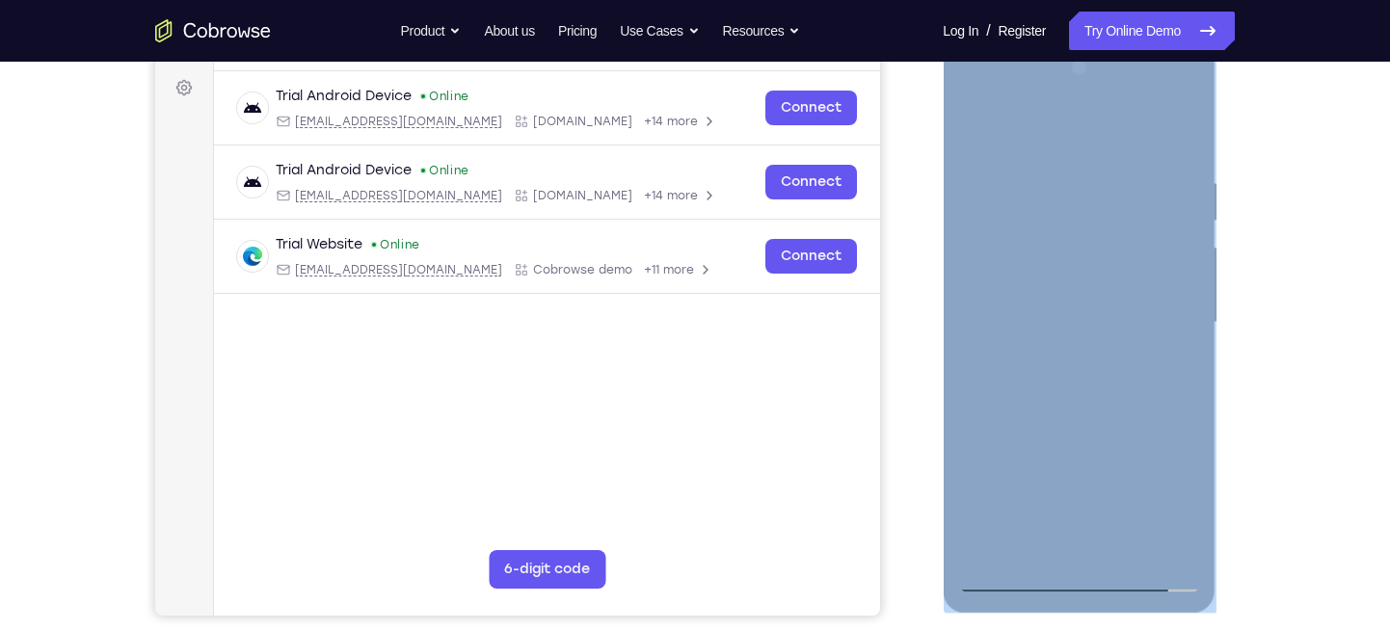
click at [1007, 289] on div at bounding box center [1078, 323] width 243 height 540
click at [975, 401] on div at bounding box center [1078, 323] width 243 height 540
click at [988, 409] on div at bounding box center [1078, 323] width 243 height 540
click at [1024, 416] on div at bounding box center [1078, 323] width 243 height 540
click at [1045, 414] on div at bounding box center [1078, 323] width 243 height 540
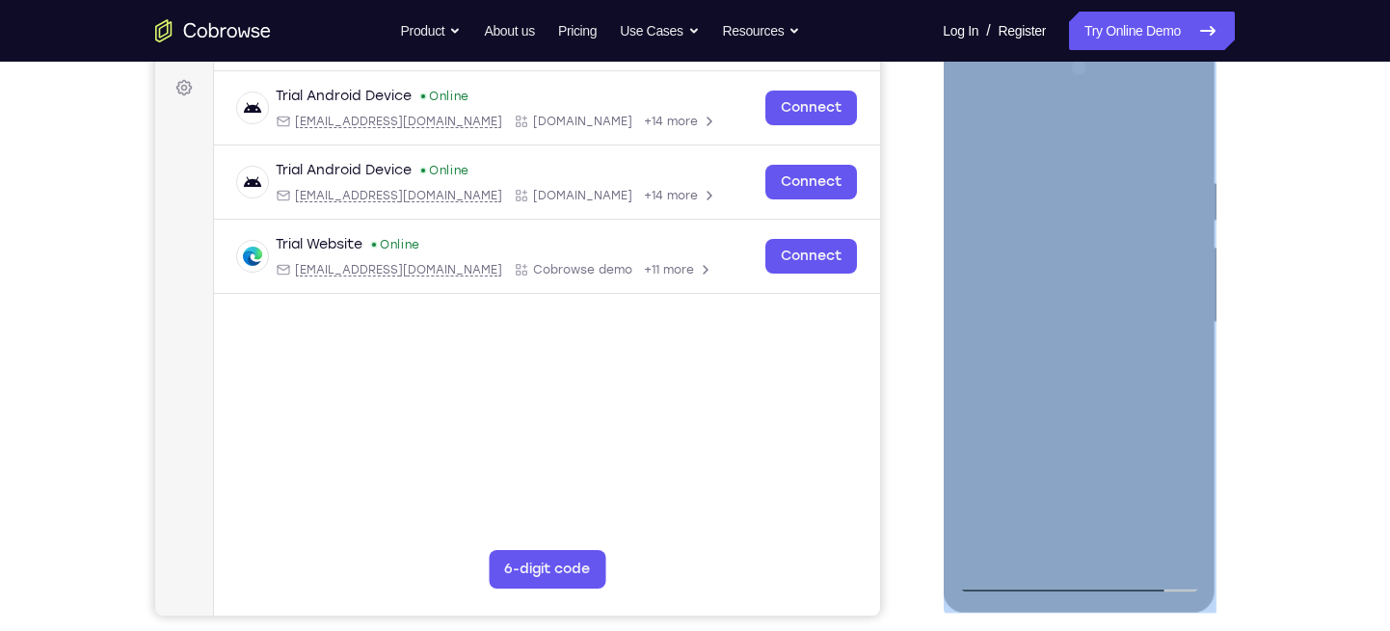
click at [1058, 413] on div at bounding box center [1078, 323] width 243 height 540
click at [1092, 413] on div at bounding box center [1078, 323] width 243 height 540
click at [1110, 414] on div at bounding box center [1078, 323] width 243 height 540
click at [1133, 415] on div at bounding box center [1078, 323] width 243 height 540
click at [1172, 411] on div at bounding box center [1078, 323] width 243 height 540
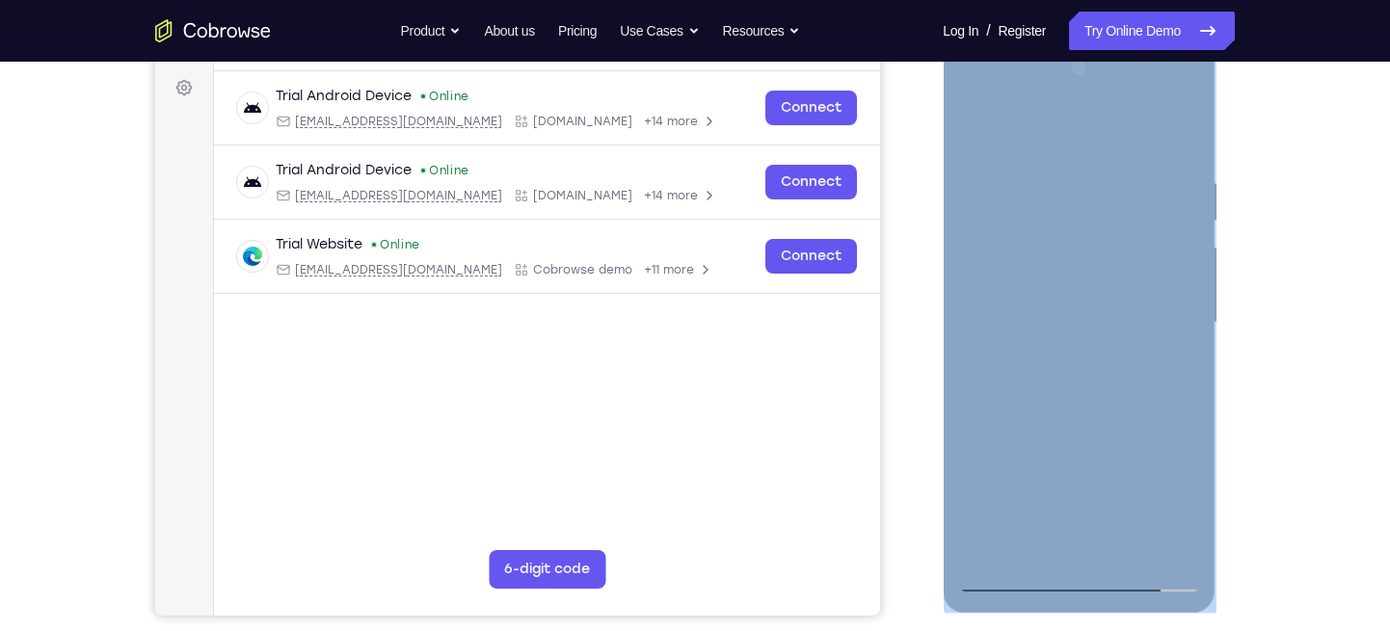
click at [972, 409] on div at bounding box center [1078, 323] width 243 height 540
click at [996, 410] on div at bounding box center [1078, 323] width 243 height 540
click at [1020, 410] on div at bounding box center [1078, 323] width 243 height 540
click at [1045, 410] on div at bounding box center [1078, 323] width 243 height 540
click at [1071, 415] on div at bounding box center [1078, 323] width 243 height 540
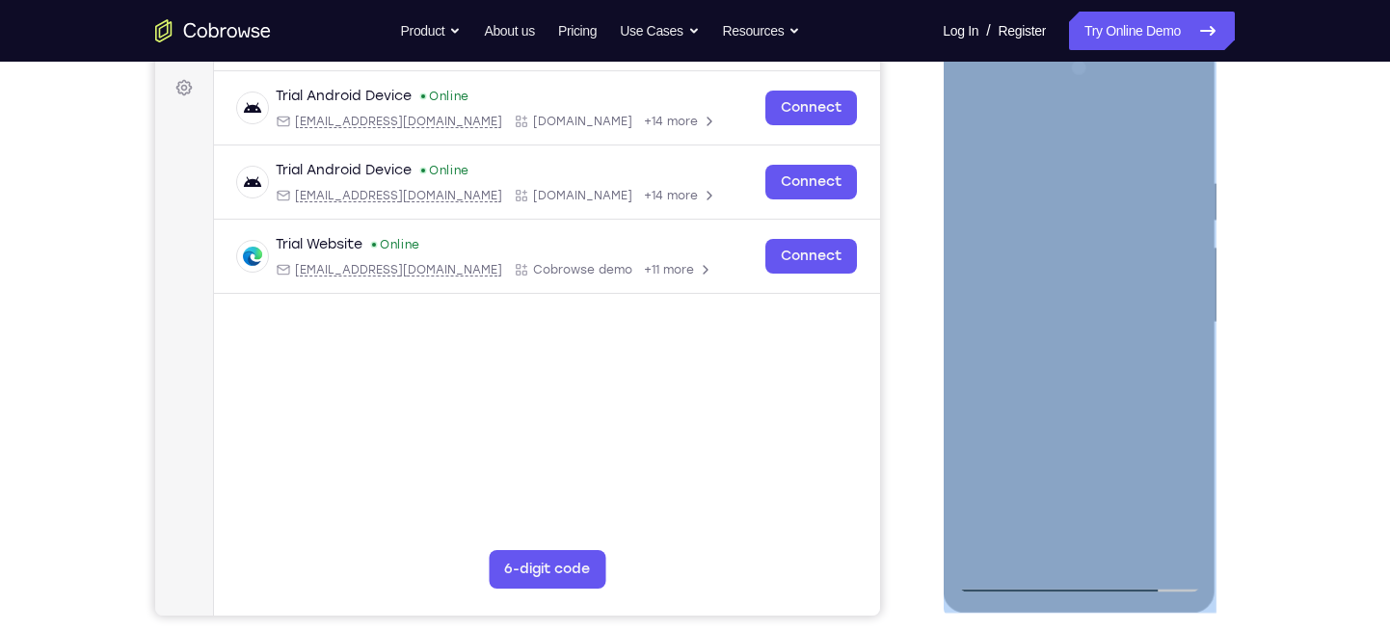
click at [1084, 415] on div at bounding box center [1078, 323] width 243 height 540
click at [1114, 408] on div at bounding box center [1078, 323] width 243 height 540
click at [1133, 414] on div at bounding box center [1078, 323] width 243 height 540
click at [1165, 413] on div at bounding box center [1078, 323] width 243 height 540
click at [1154, 511] on div at bounding box center [1078, 323] width 243 height 540
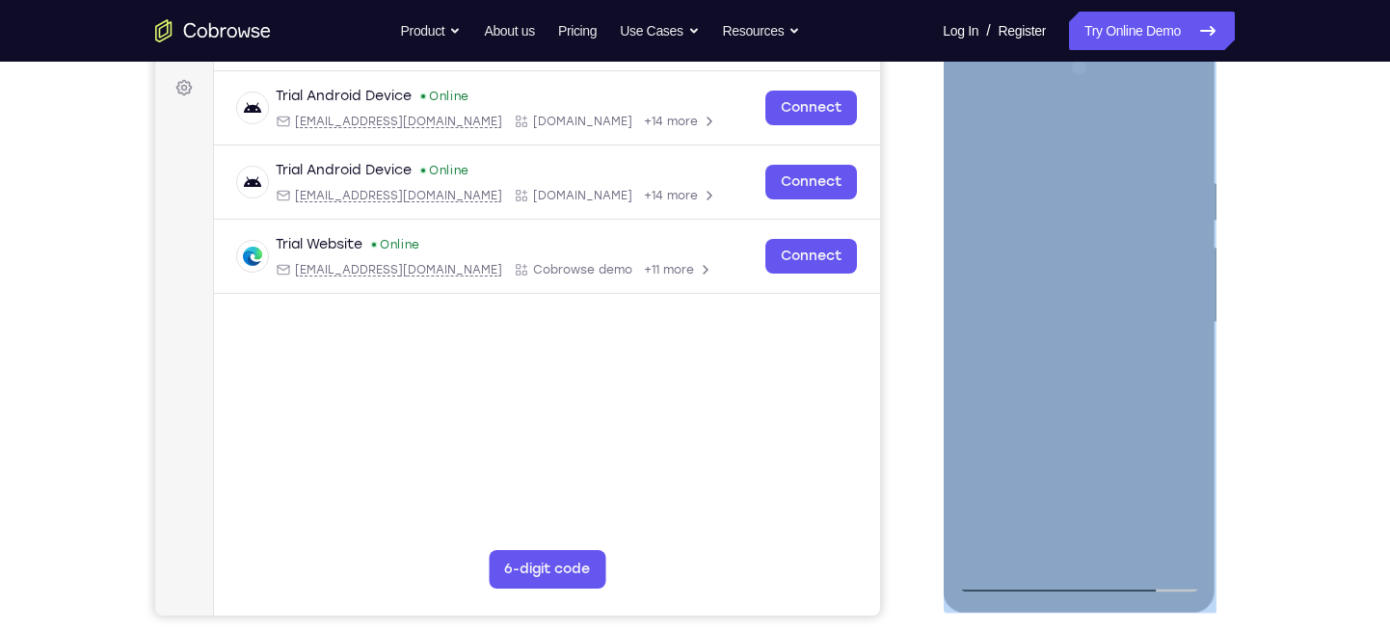
click at [1154, 511] on div at bounding box center [1078, 323] width 243 height 540
click at [1074, 328] on div at bounding box center [1078, 323] width 243 height 540
click at [1072, 386] on div at bounding box center [1078, 323] width 243 height 540
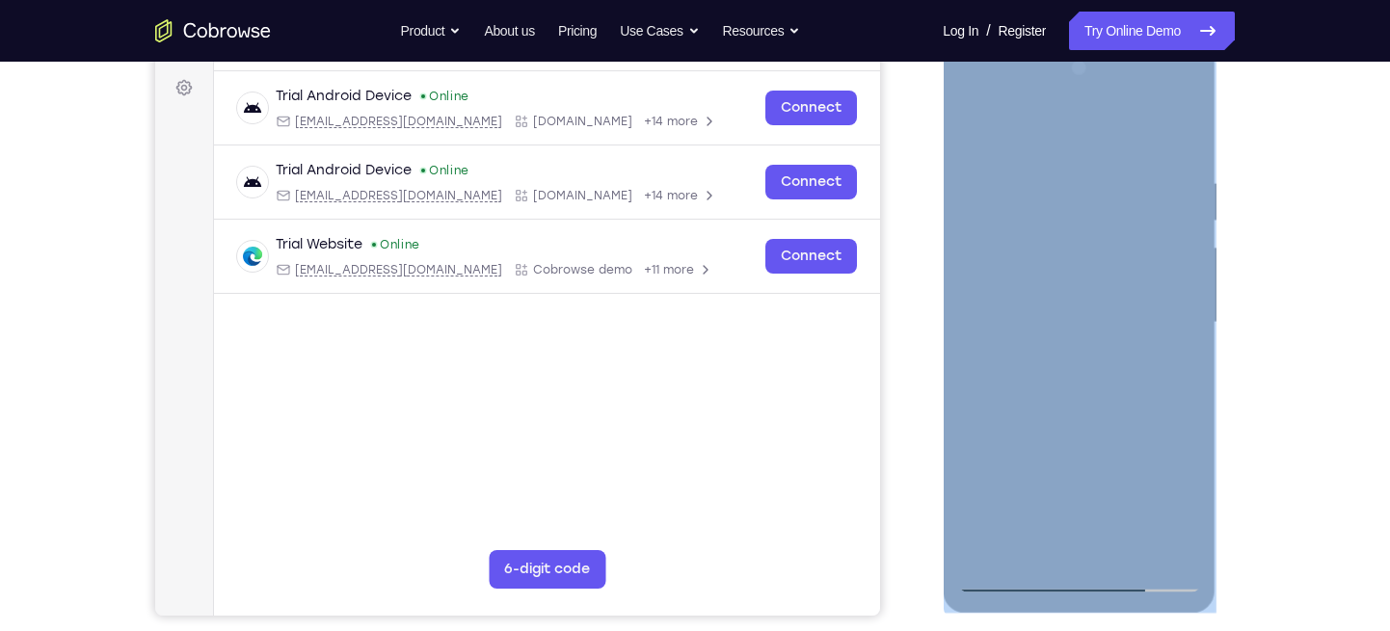
click at [1132, 408] on div at bounding box center [1078, 323] width 243 height 540
click at [1187, 124] on div at bounding box center [1078, 323] width 243 height 540
click at [1131, 167] on div at bounding box center [1078, 323] width 243 height 540
click at [979, 125] on div at bounding box center [1078, 323] width 243 height 540
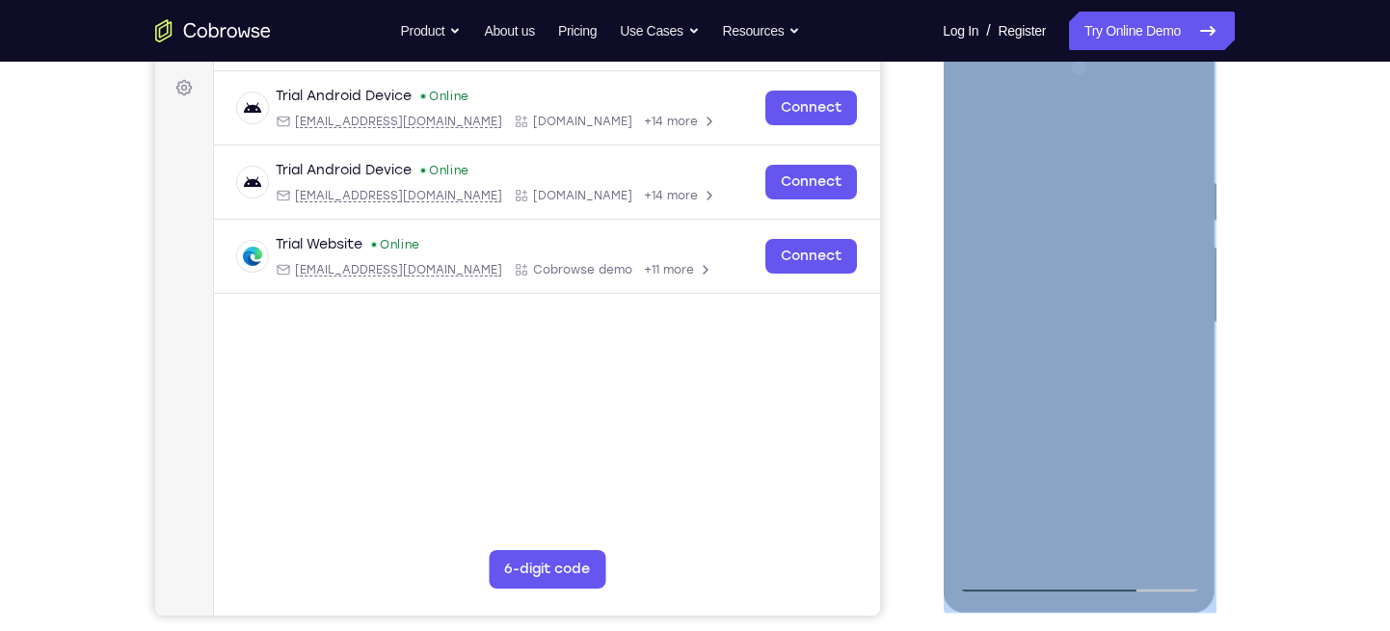
click at [1011, 224] on div at bounding box center [1078, 323] width 243 height 540
click at [996, 178] on div at bounding box center [1078, 323] width 243 height 540
click at [1005, 454] on div at bounding box center [1078, 323] width 243 height 540
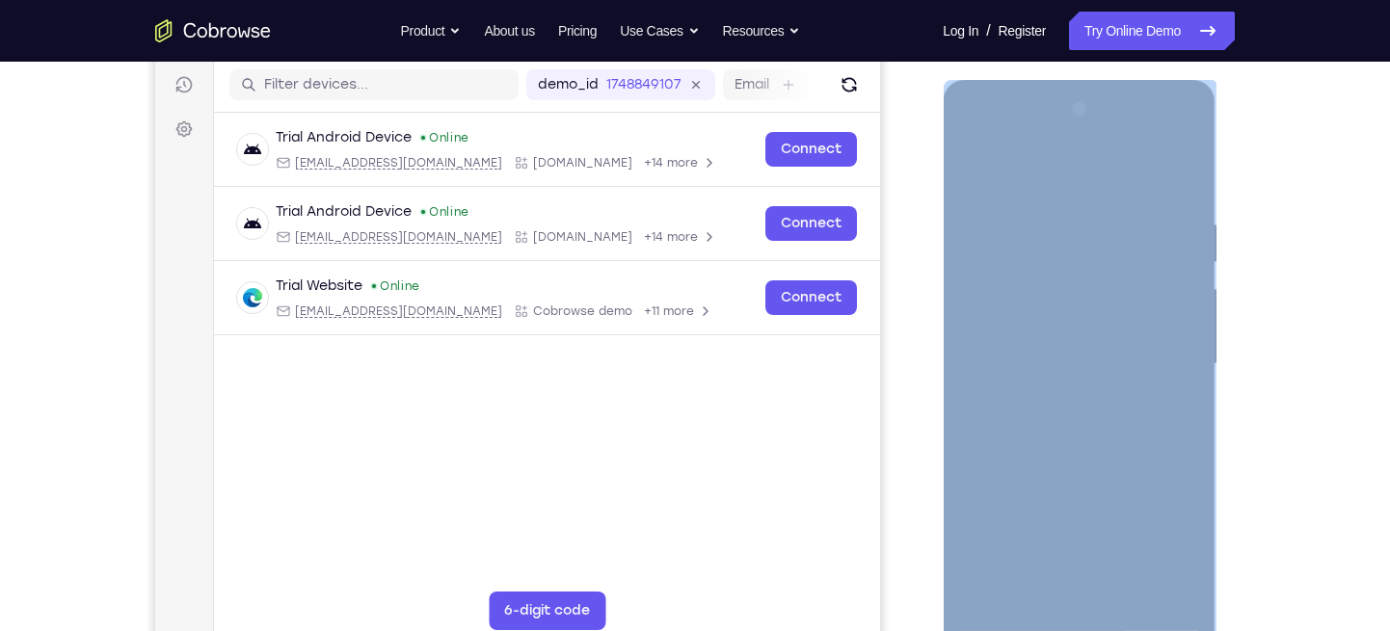
scroll to position [238, 0]
click at [1190, 358] on div at bounding box center [1078, 365] width 243 height 540
click at [967, 167] on div at bounding box center [1078, 365] width 243 height 540
click at [1076, 361] on div at bounding box center [1078, 365] width 243 height 540
click at [972, 173] on div at bounding box center [1078, 365] width 243 height 540
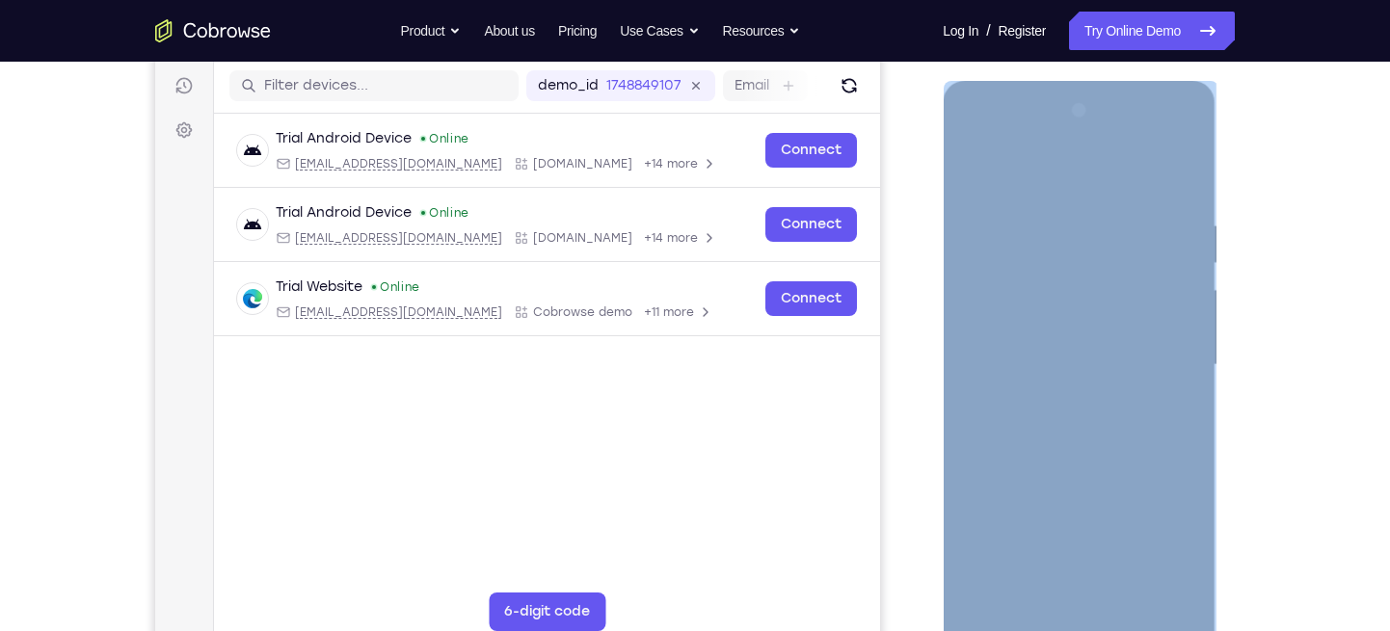
click at [976, 171] on div at bounding box center [1078, 365] width 243 height 540
click at [1169, 319] on div at bounding box center [1078, 365] width 243 height 540
click at [971, 170] on div at bounding box center [1078, 365] width 243 height 540
click at [1171, 379] on div at bounding box center [1078, 365] width 243 height 540
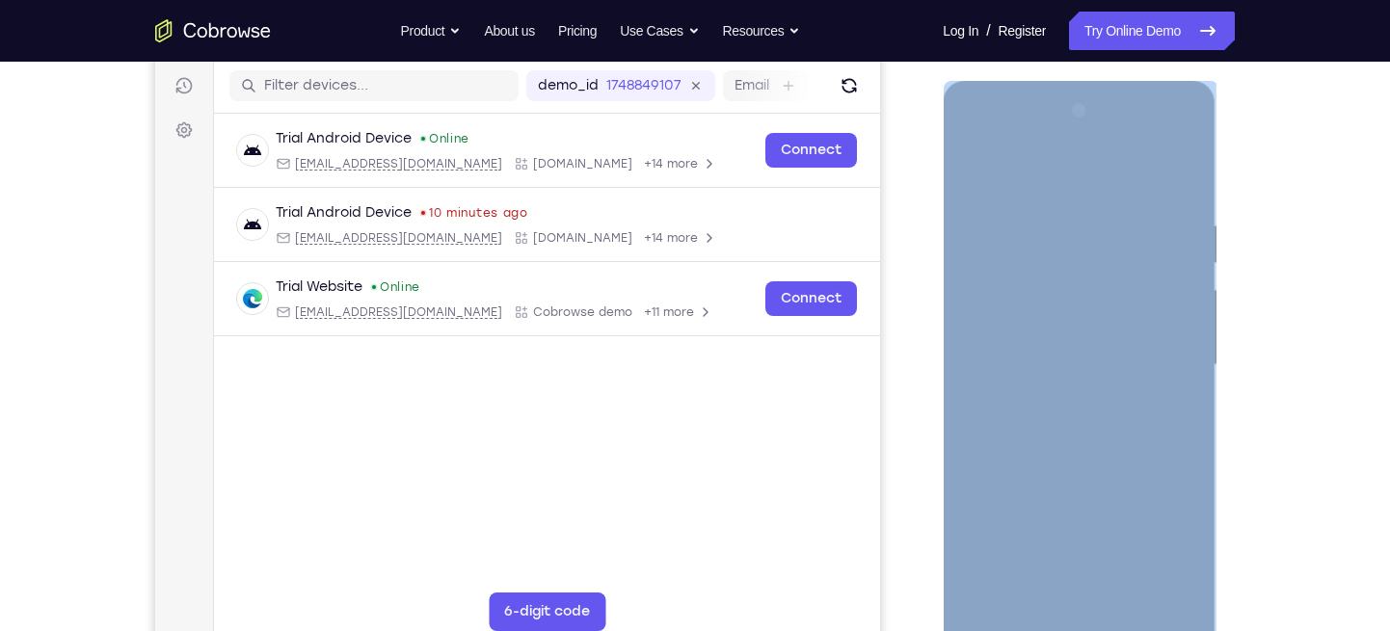
click at [1161, 341] on div at bounding box center [1078, 365] width 243 height 540
click at [1021, 201] on div at bounding box center [1078, 365] width 243 height 540
drag, startPoint x: 1021, startPoint y: 201, endPoint x: 1020, endPoint y: 419, distance: 217.9
click at [1020, 419] on div at bounding box center [1078, 365] width 243 height 540
click at [1033, 198] on div at bounding box center [1078, 365] width 243 height 540
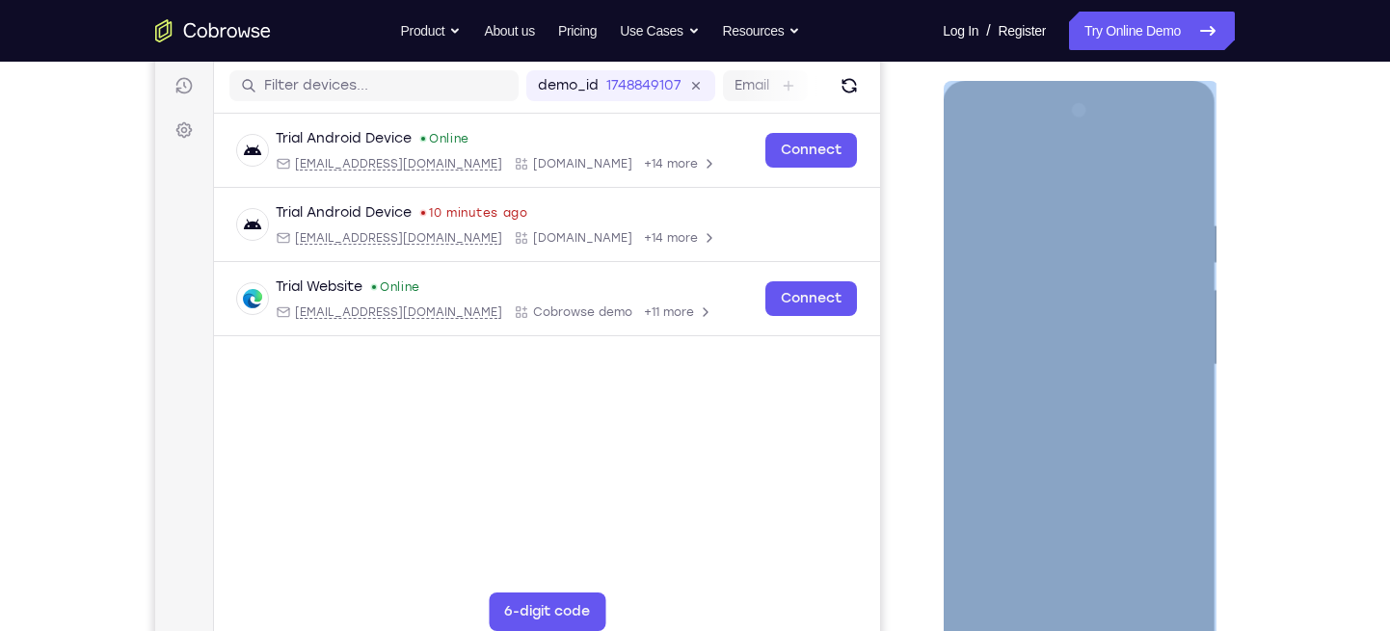
click at [1089, 479] on div at bounding box center [1078, 365] width 243 height 540
click at [978, 513] on div at bounding box center [1078, 365] width 243 height 540
click at [1006, 513] on div at bounding box center [1078, 365] width 243 height 540
click at [976, 170] on div at bounding box center [1078, 365] width 243 height 540
click at [1072, 384] on div at bounding box center [1078, 365] width 243 height 540
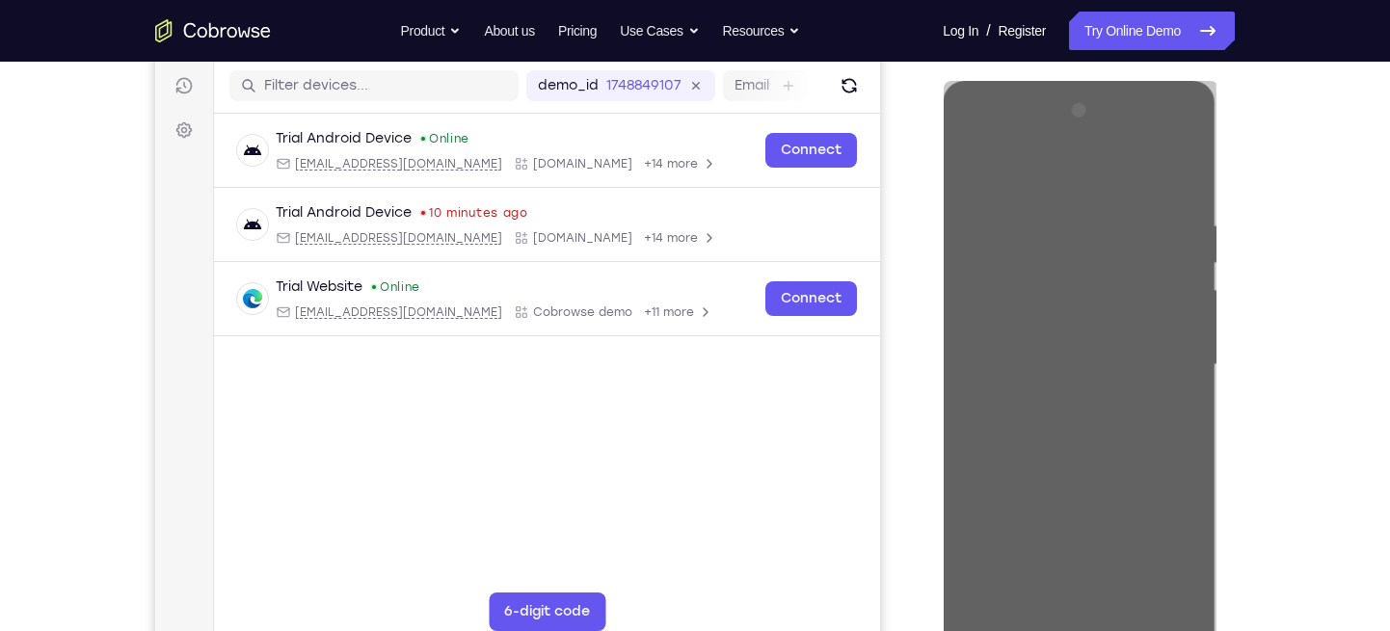
click at [1246, 224] on div "Your Support Agent Your Customer Web iOS Android Next Steps We’d be happy to gi…" at bounding box center [695, 460] width 1234 height 1272
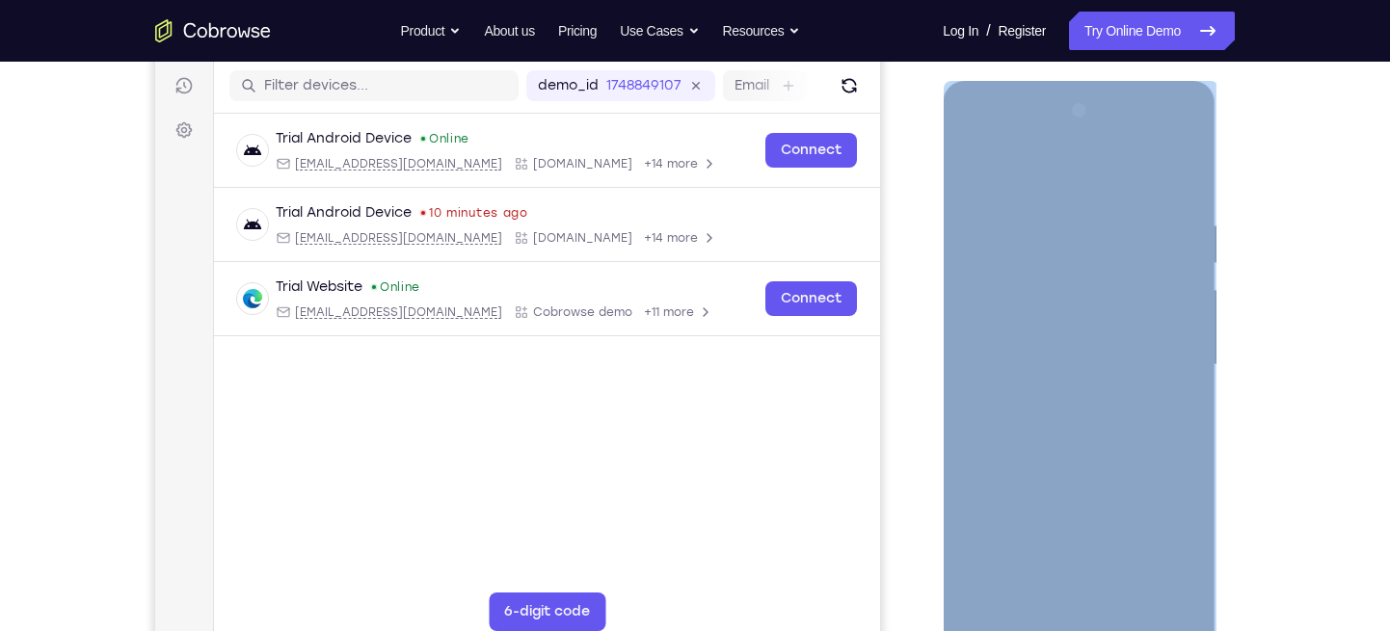
click at [975, 170] on div at bounding box center [1078, 365] width 243 height 540
click at [977, 169] on div at bounding box center [1078, 365] width 243 height 540
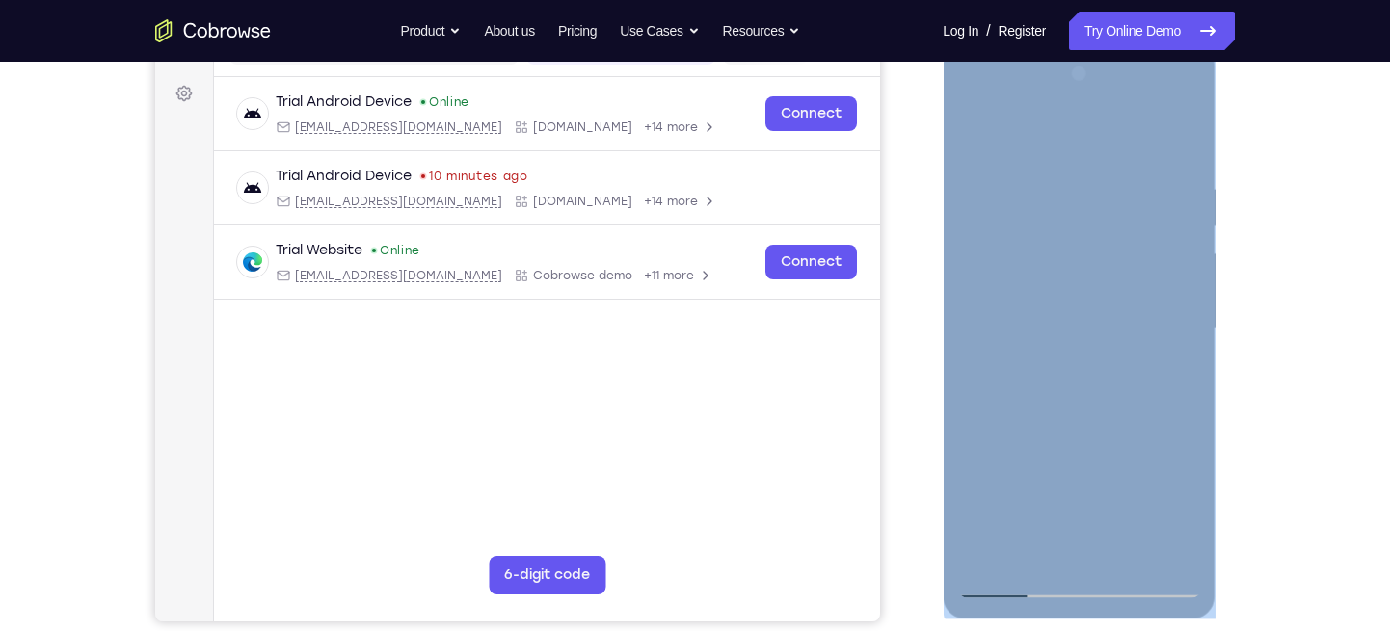
click at [1034, 553] on div at bounding box center [1078, 329] width 243 height 540
click at [1034, 554] on div at bounding box center [1078, 329] width 243 height 540
click at [1008, 131] on div at bounding box center [1078, 329] width 243 height 540
click at [1115, 223] on div at bounding box center [1078, 329] width 243 height 540
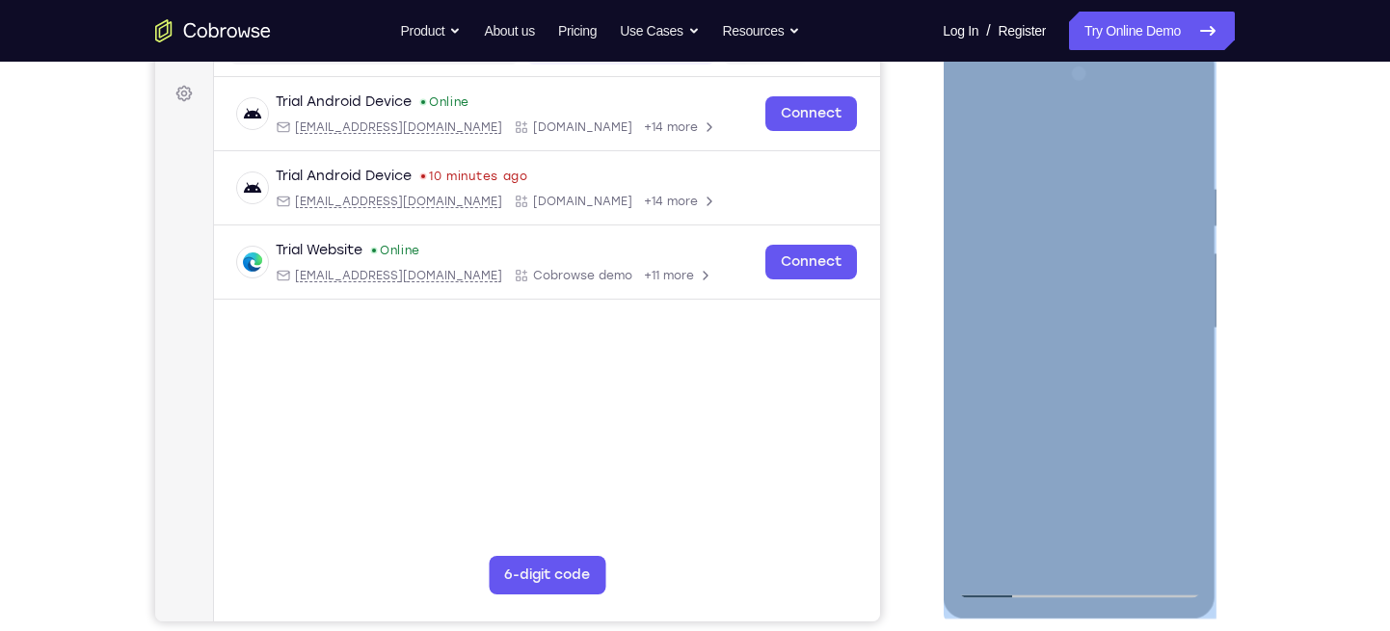
click at [1010, 562] on div at bounding box center [1078, 329] width 243 height 540
click at [1167, 136] on div at bounding box center [1078, 329] width 243 height 540
click at [1091, 362] on div at bounding box center [1078, 329] width 243 height 540
click at [1003, 562] on div at bounding box center [1078, 329] width 243 height 540
click at [1009, 255] on div at bounding box center [1078, 329] width 243 height 540
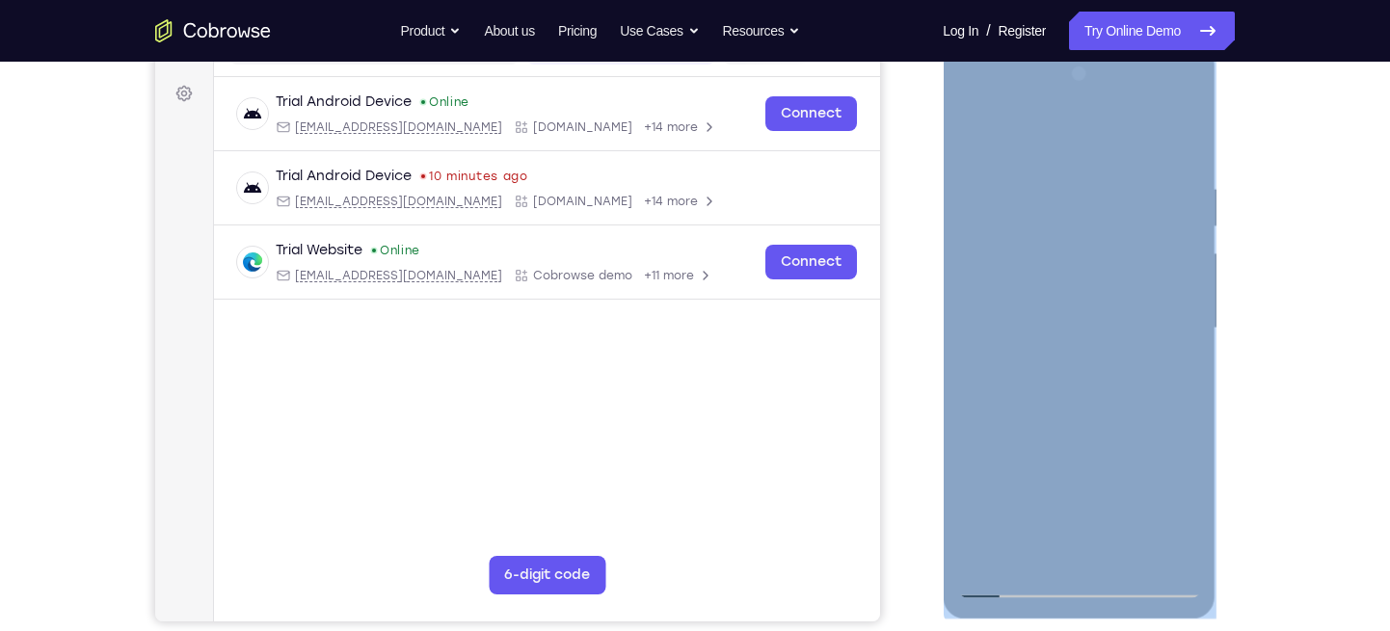
click at [1190, 337] on div at bounding box center [1078, 329] width 243 height 540
click at [1187, 344] on div at bounding box center [1078, 329] width 243 height 540
click at [1186, 344] on div at bounding box center [1078, 329] width 243 height 540
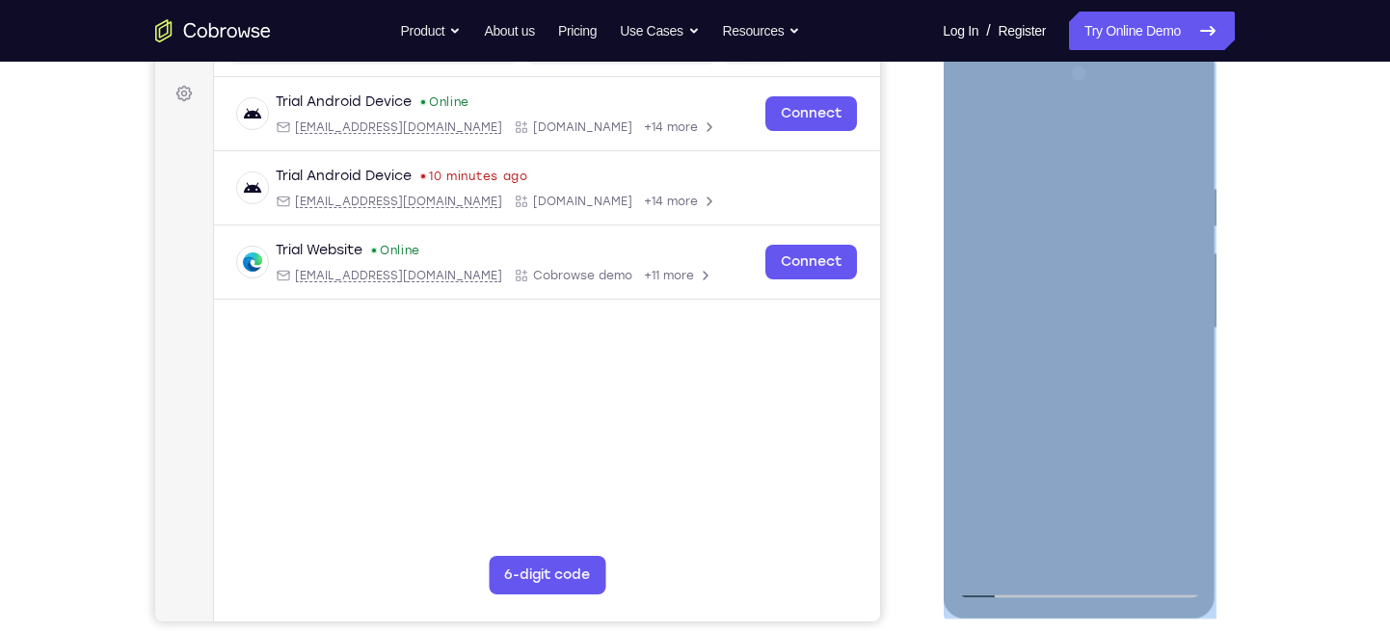
click at [1186, 344] on div at bounding box center [1078, 329] width 243 height 540
click at [974, 137] on div at bounding box center [1078, 329] width 243 height 540
click at [1052, 198] on div at bounding box center [1078, 329] width 243 height 540
click at [1189, 332] on div at bounding box center [1078, 329] width 243 height 540
click at [1189, 338] on div at bounding box center [1078, 329] width 243 height 540
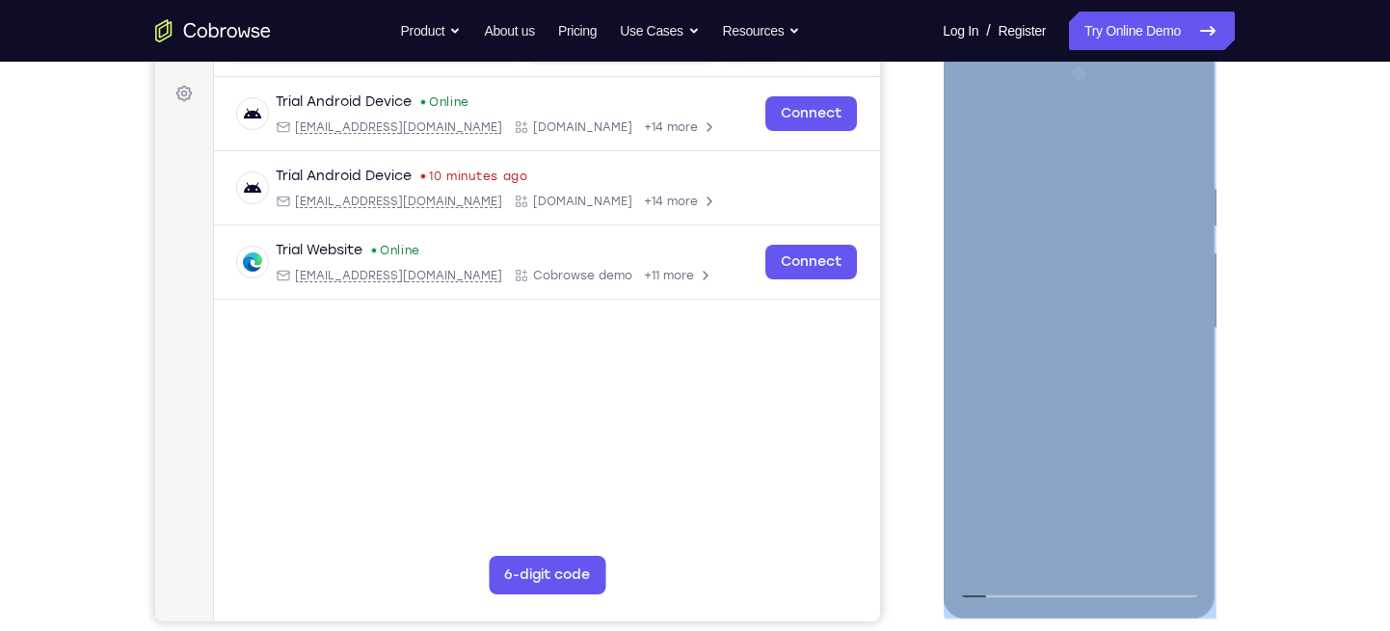
click at [1189, 338] on div at bounding box center [1078, 329] width 243 height 540
click at [973, 137] on div at bounding box center [1078, 329] width 243 height 540
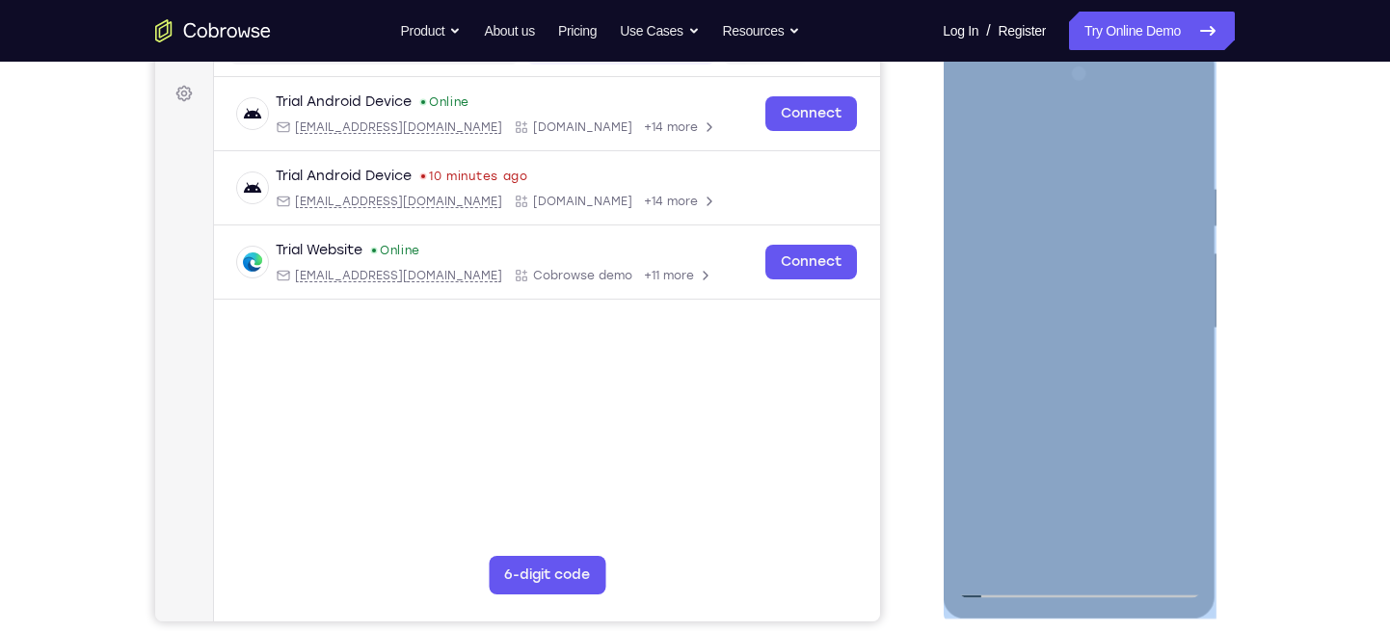
click at [1143, 356] on div at bounding box center [1078, 329] width 243 height 540
click at [1191, 346] on div at bounding box center [1078, 329] width 243 height 540
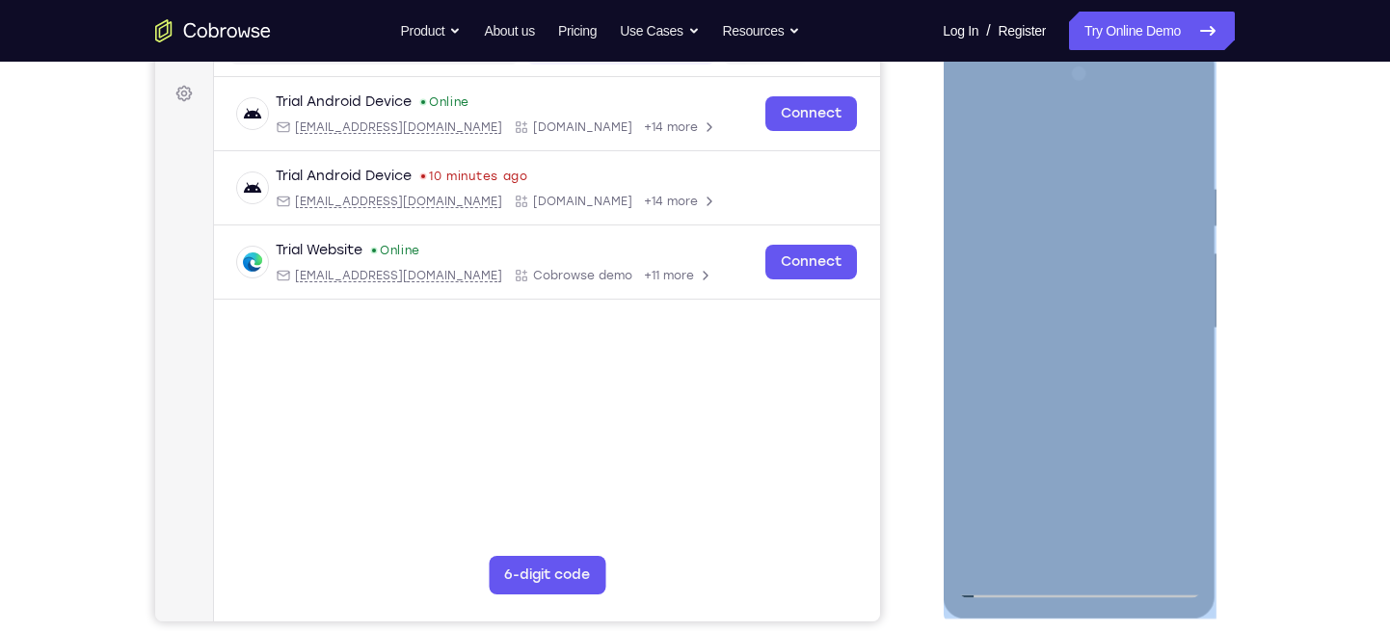
click at [1191, 346] on div at bounding box center [1078, 329] width 243 height 540
click at [974, 127] on div at bounding box center [1078, 329] width 243 height 540
click at [1156, 435] on div at bounding box center [1078, 329] width 243 height 540
click at [1184, 344] on div at bounding box center [1078, 329] width 243 height 540
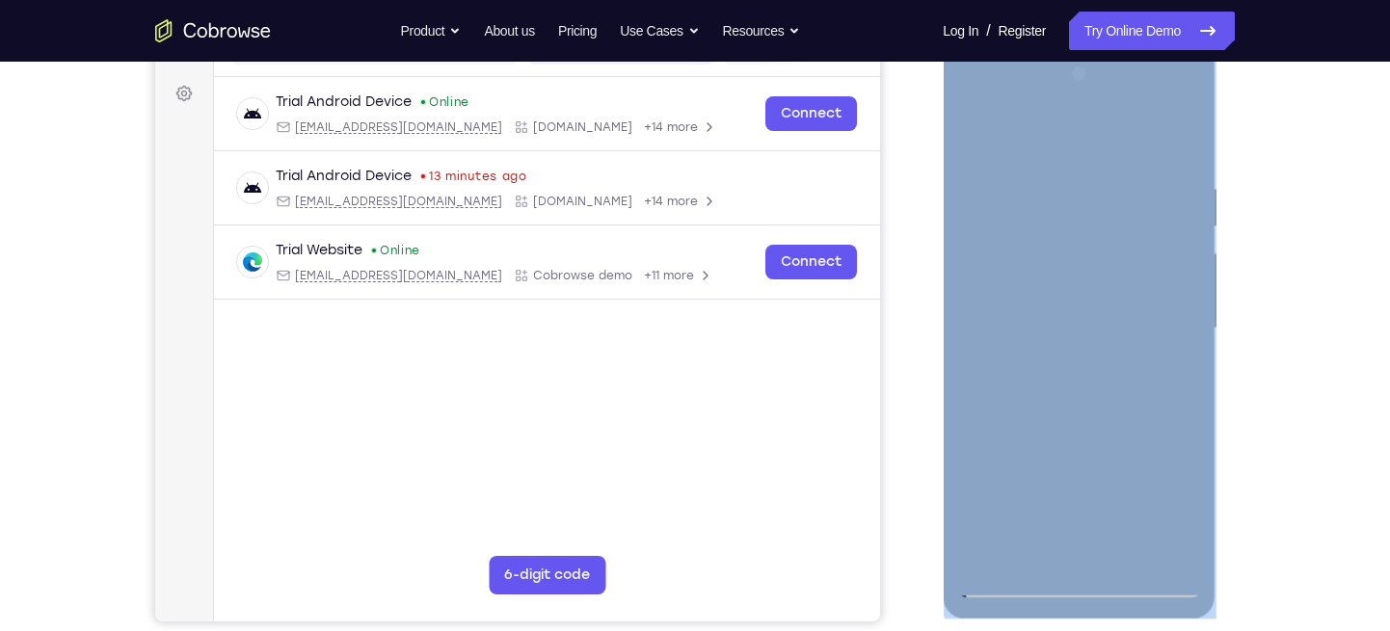
click at [1184, 344] on div at bounding box center [1078, 329] width 243 height 540
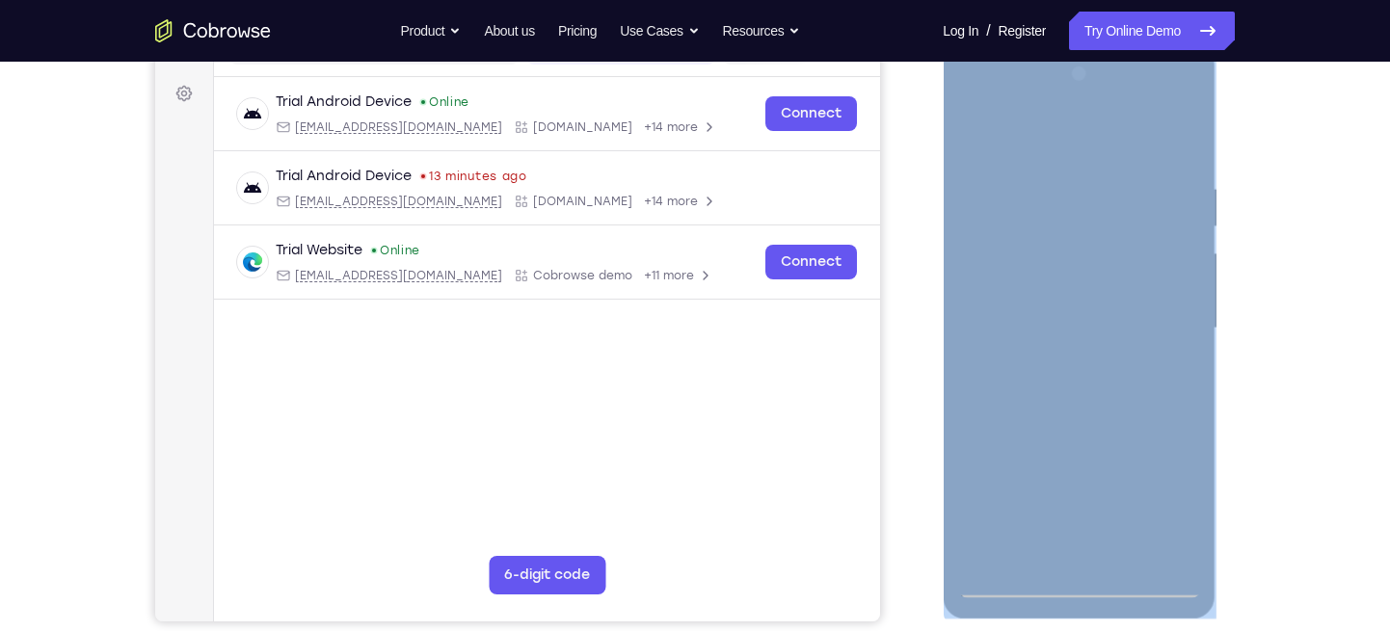
click at [979, 136] on div at bounding box center [1078, 329] width 243 height 540
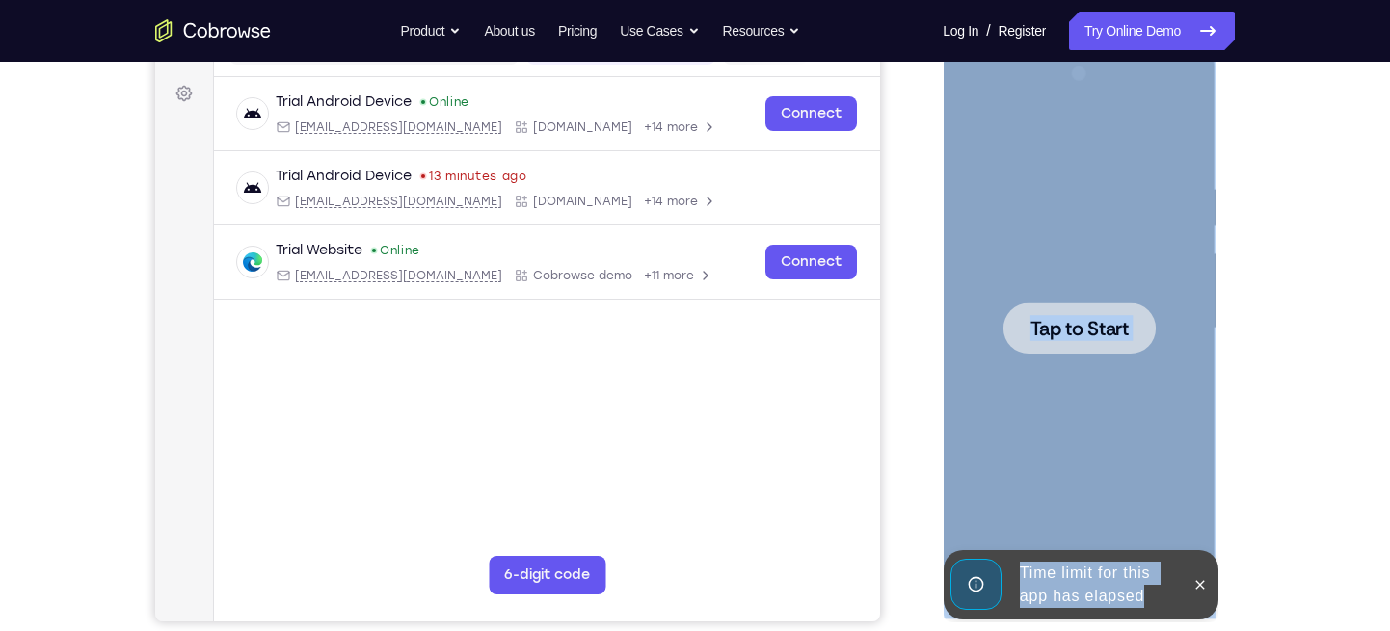
click at [1078, 335] on span "Tap to Start" at bounding box center [1079, 328] width 98 height 19
